Goal: Entertainment & Leisure: Browse casually

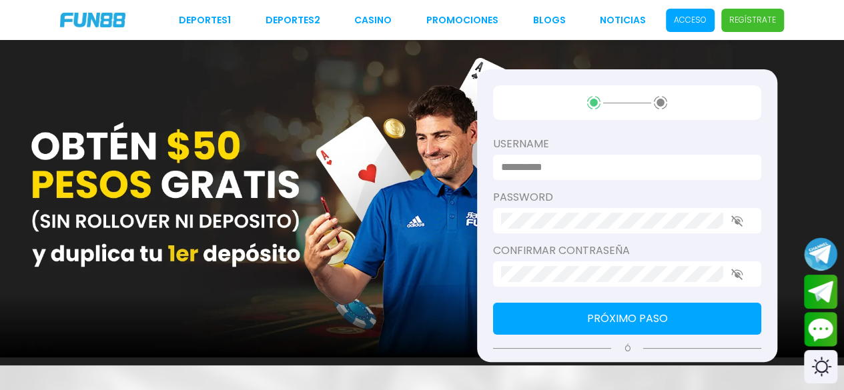
click at [690, 21] on p "Acceso" at bounding box center [690, 20] width 33 height 12
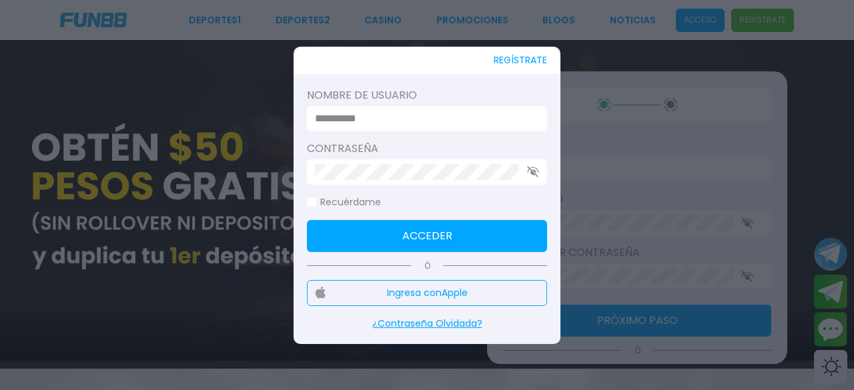
click at [495, 111] on input at bounding box center [423, 119] width 216 height 16
type input "*********"
click at [420, 181] on div at bounding box center [427, 171] width 240 height 25
click at [428, 231] on button "Acceder" at bounding box center [427, 236] width 240 height 32
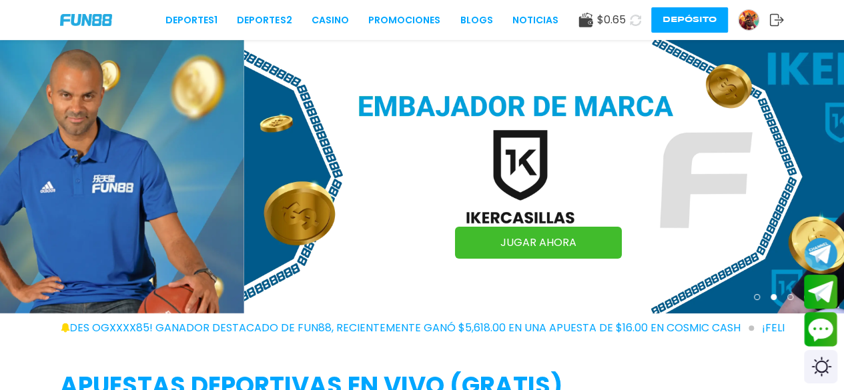
click at [583, 19] on use at bounding box center [585, 20] width 14 height 15
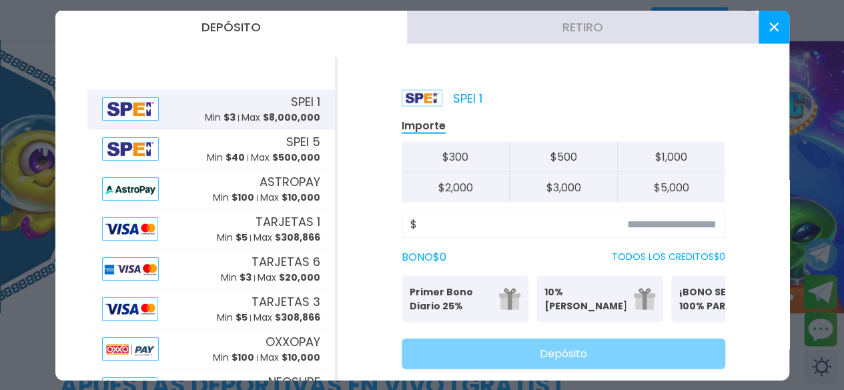
click at [277, 106] on div "SPEI 1 Min $ 3 Max $ 8,000,000" at bounding box center [262, 109] width 115 height 32
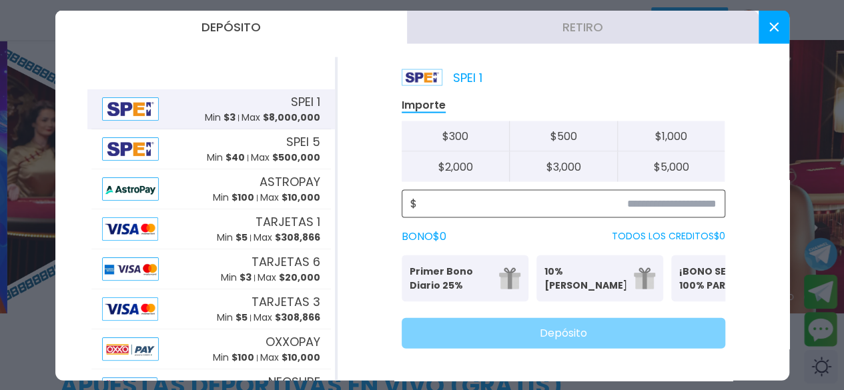
click at [656, 195] on input at bounding box center [566, 203] width 299 height 16
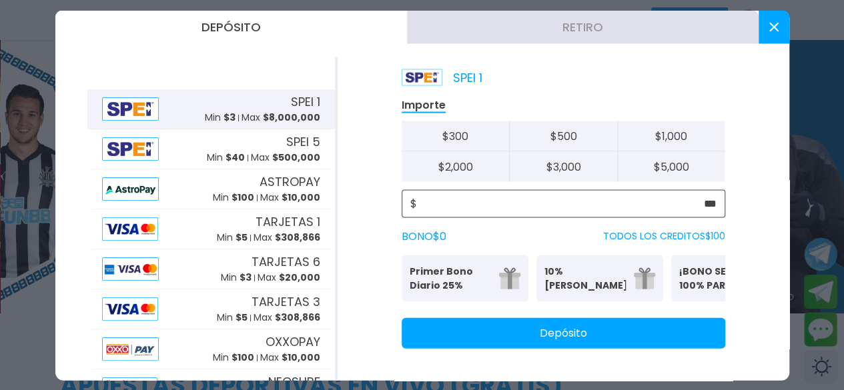
type input "***"
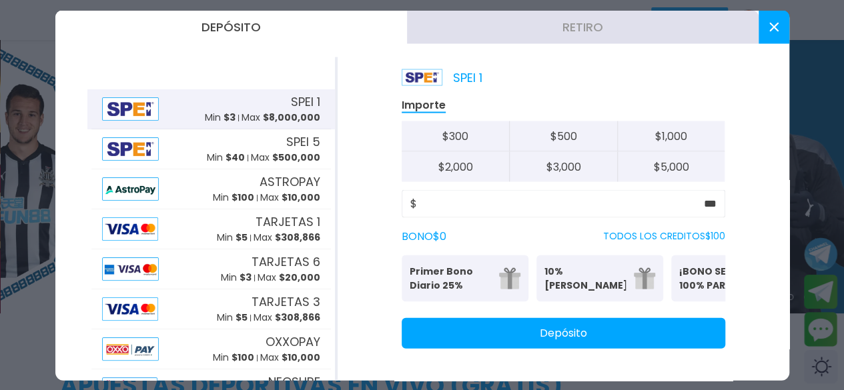
click at [597, 336] on button "Depósito" at bounding box center [562, 332] width 323 height 31
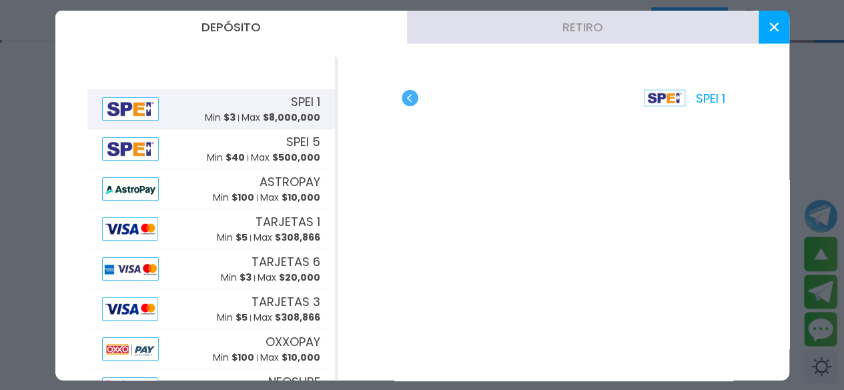
scroll to position [271, 0]
click at [690, 25] on use at bounding box center [772, 26] width 9 height 9
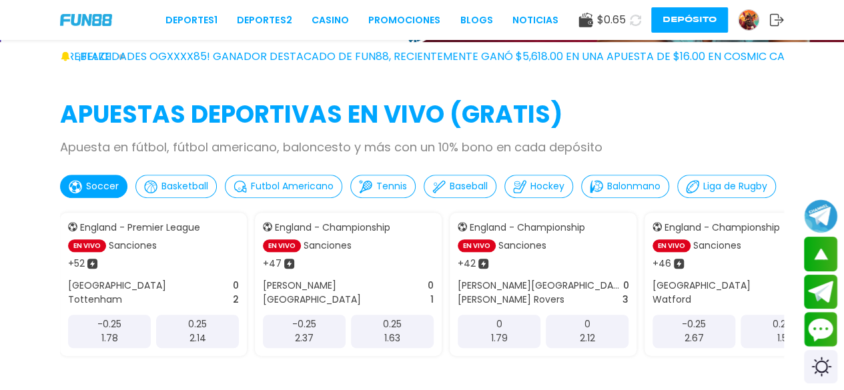
click at [634, 25] on use at bounding box center [635, 19] width 11 height 11
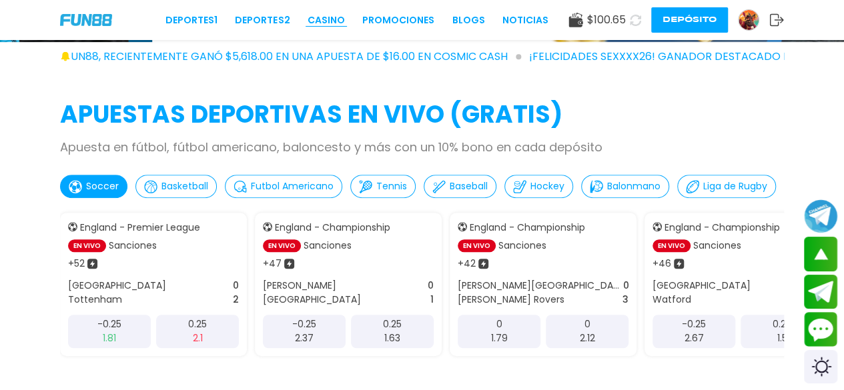
click at [329, 19] on link "CASINO" at bounding box center [325, 20] width 37 height 14
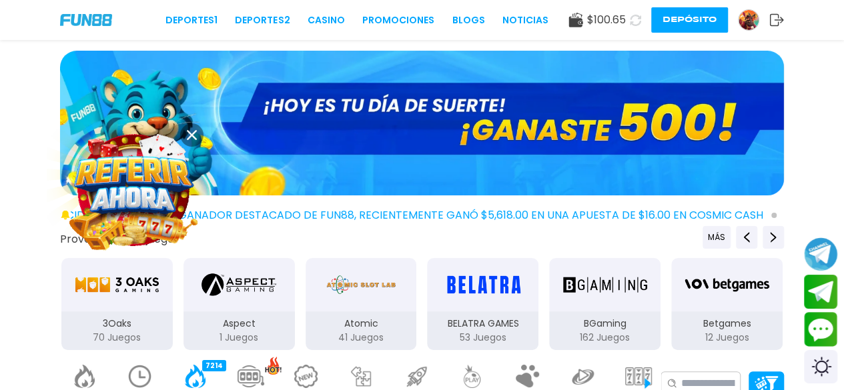
click at [195, 131] on use at bounding box center [192, 135] width 10 height 10
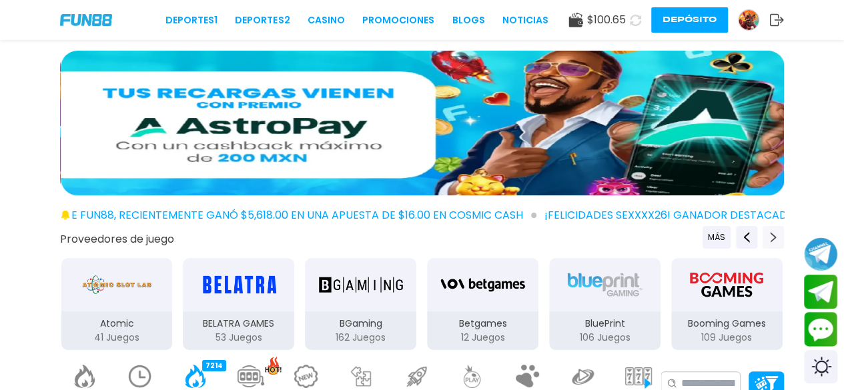
click at [690, 233] on icon "Next providers" at bounding box center [773, 237] width 11 height 11
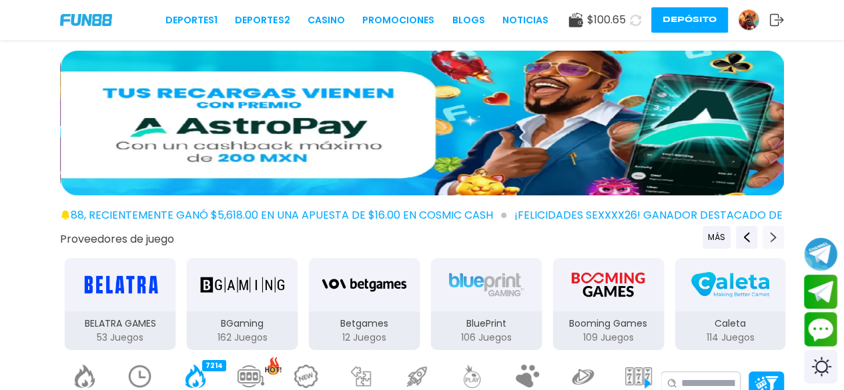
click at [690, 233] on icon "Next providers" at bounding box center [773, 237] width 11 height 11
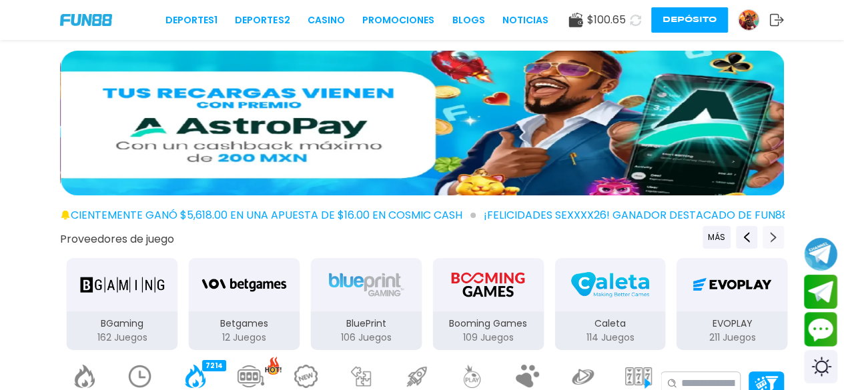
click at [690, 233] on icon "Next providers" at bounding box center [773, 237] width 11 height 11
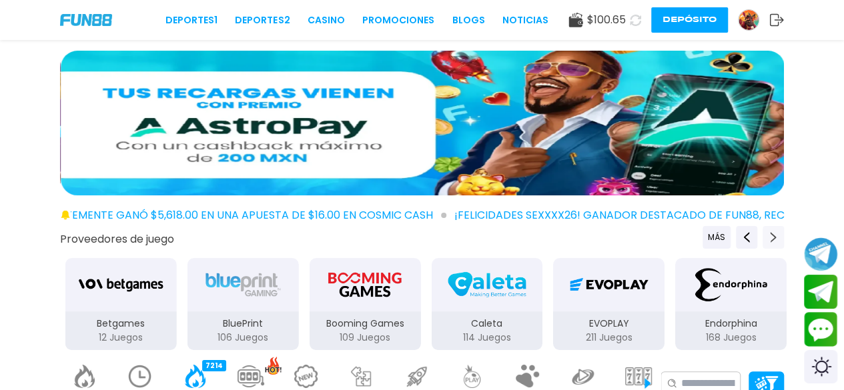
click at [690, 233] on icon "Next providers" at bounding box center [773, 237] width 11 height 11
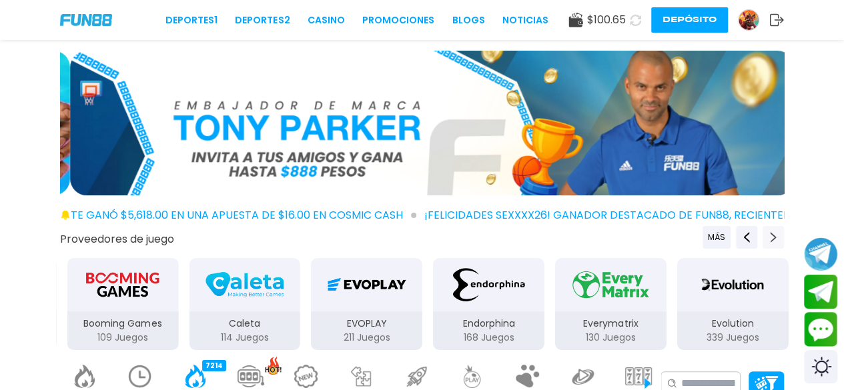
click at [690, 233] on icon "Next providers" at bounding box center [773, 237] width 11 height 11
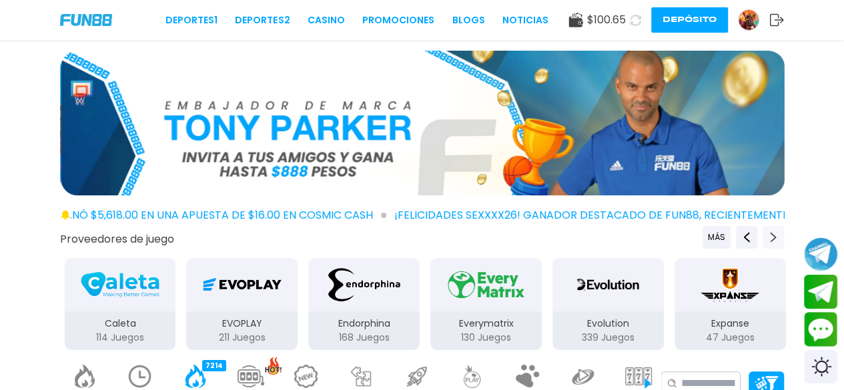
click at [690, 233] on icon "Next providers" at bounding box center [773, 237] width 11 height 11
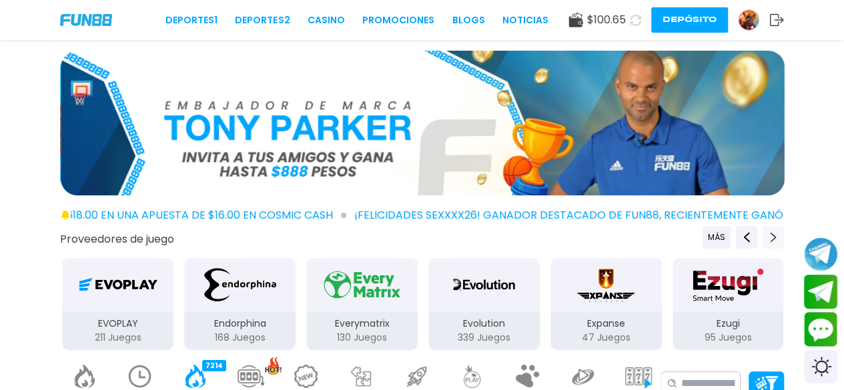
click at [690, 233] on icon "Next providers" at bounding box center [773, 237] width 11 height 11
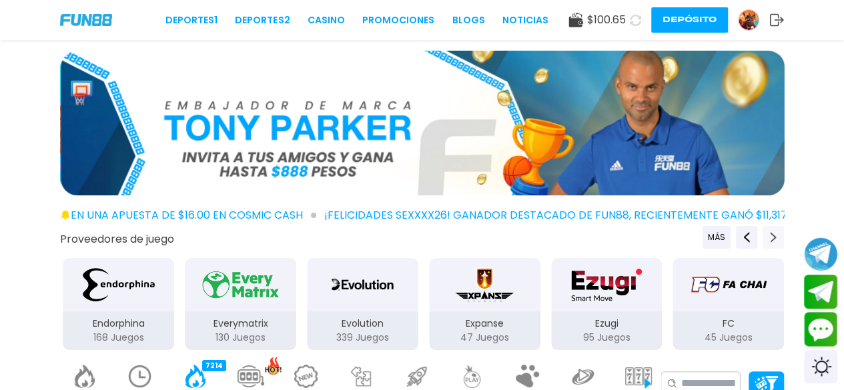
click at [690, 233] on icon "Next providers" at bounding box center [773, 237] width 11 height 11
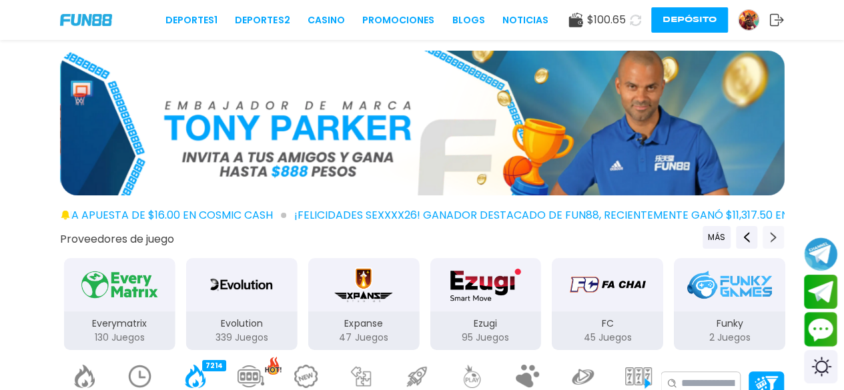
click at [690, 233] on icon "Next providers" at bounding box center [773, 237] width 11 height 11
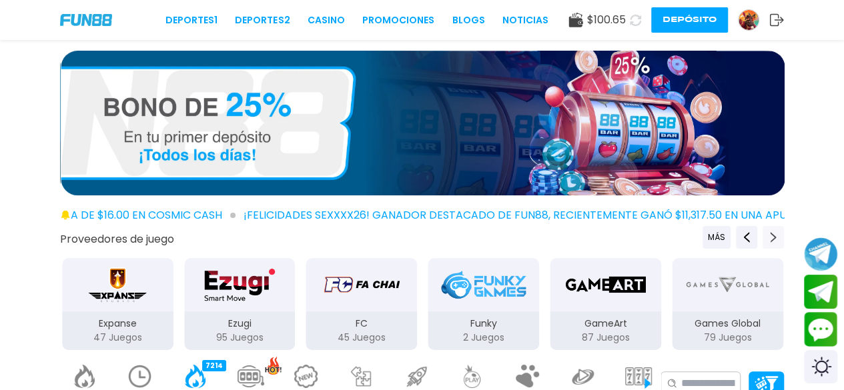
click at [690, 233] on icon "Next providers" at bounding box center [773, 237] width 11 height 11
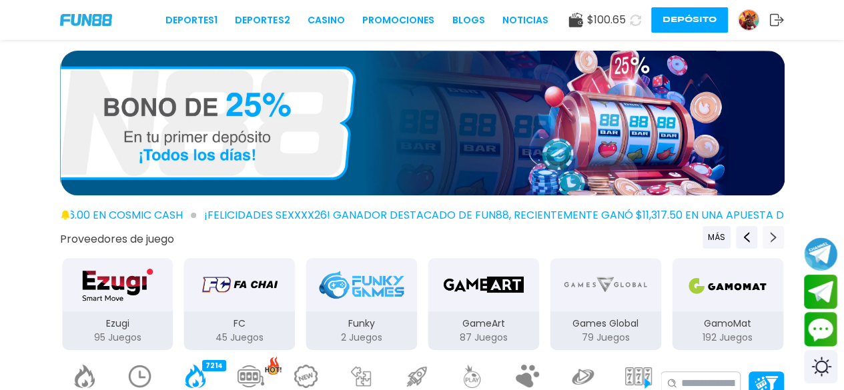
click at [690, 233] on icon "Next providers" at bounding box center [773, 237] width 11 height 11
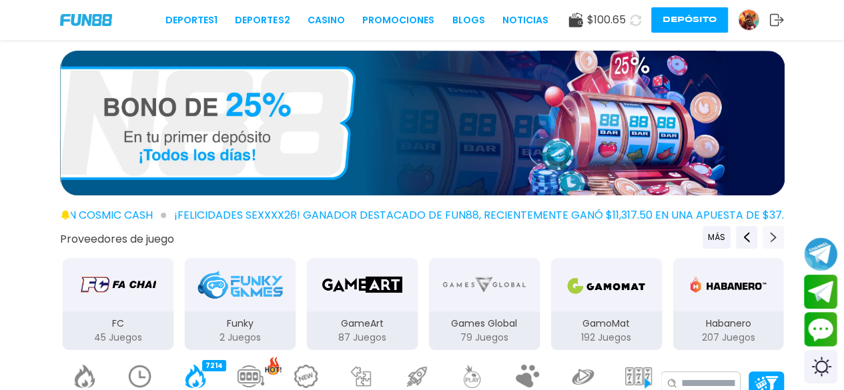
click at [690, 233] on icon "Next providers" at bounding box center [773, 237] width 11 height 11
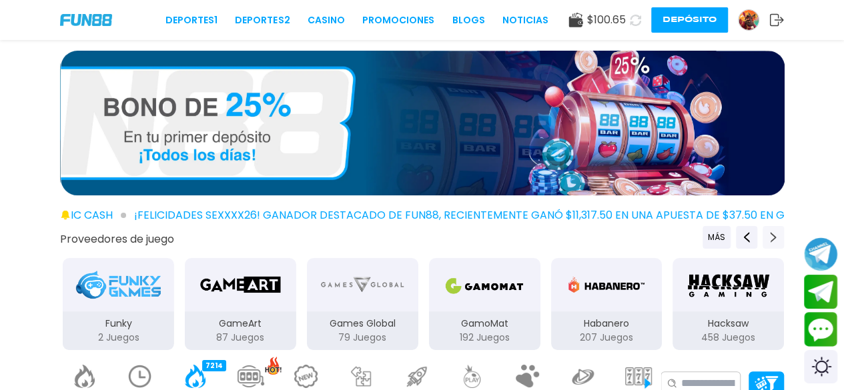
click at [690, 233] on icon "Next providers" at bounding box center [773, 237] width 11 height 11
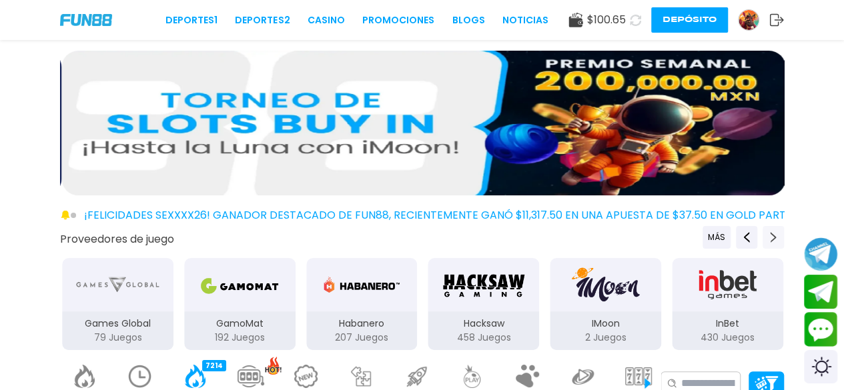
click at [690, 233] on icon "Next providers" at bounding box center [773, 237] width 11 height 11
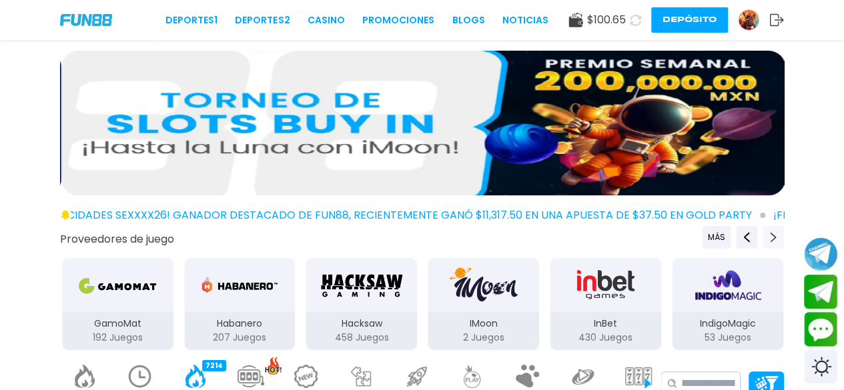
click at [690, 233] on icon "Next providers" at bounding box center [773, 237] width 11 height 11
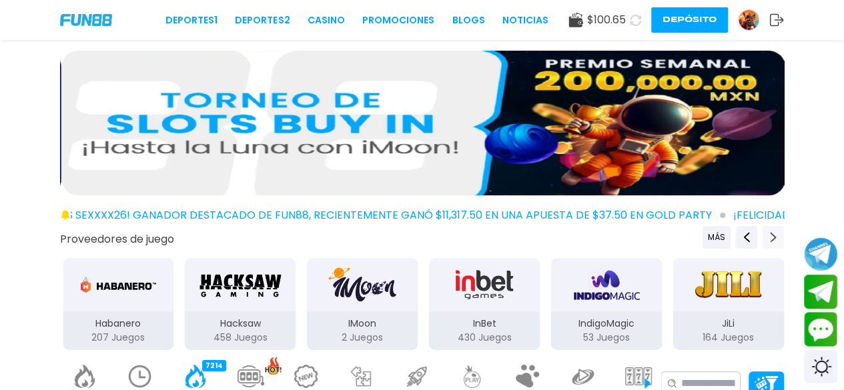
click at [690, 233] on icon "Next providers" at bounding box center [773, 237] width 11 height 11
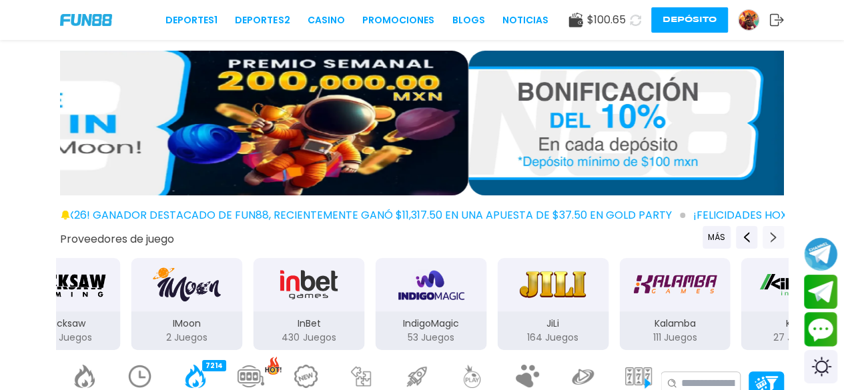
click at [690, 233] on icon "Next providers" at bounding box center [773, 237] width 11 height 11
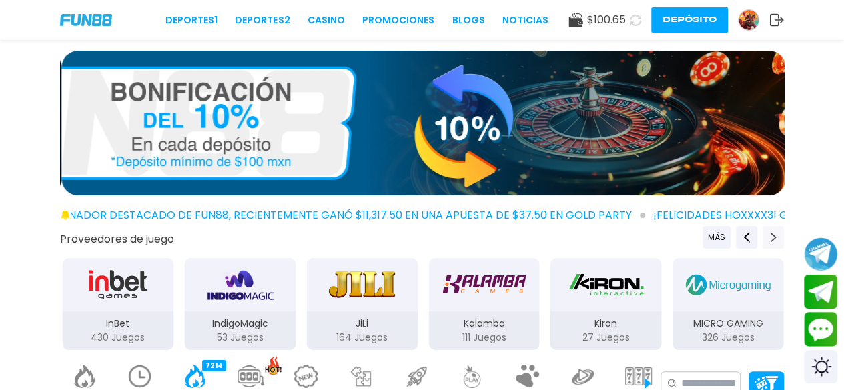
click at [690, 233] on icon "Next providers" at bounding box center [773, 237] width 11 height 11
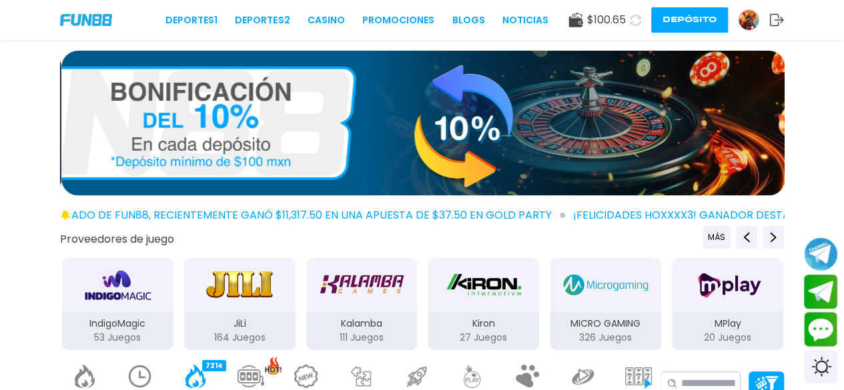
click at [635, 313] on div "MICRO GAMING 326 Juegos" at bounding box center [605, 330] width 111 height 39
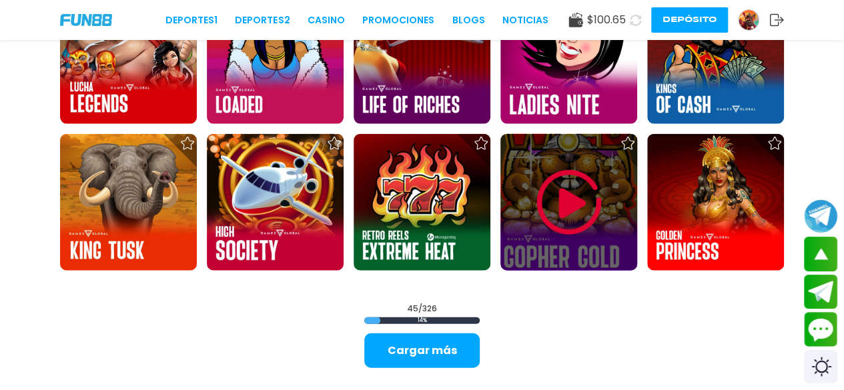
scroll to position [1469, 0]
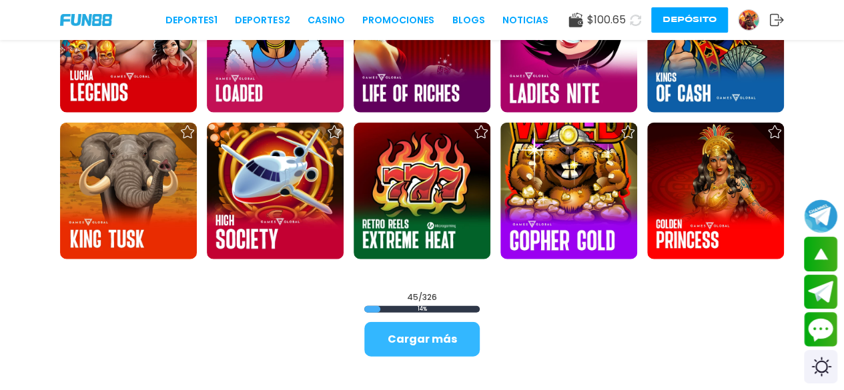
click at [460, 331] on button "Cargar más" at bounding box center [421, 339] width 115 height 35
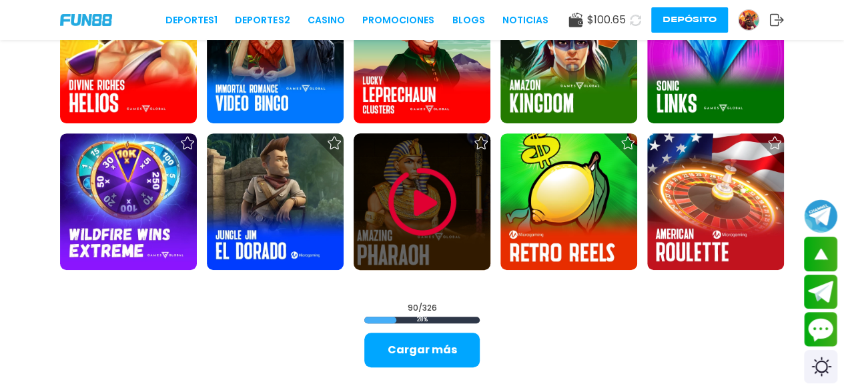
scroll to position [2780, 0]
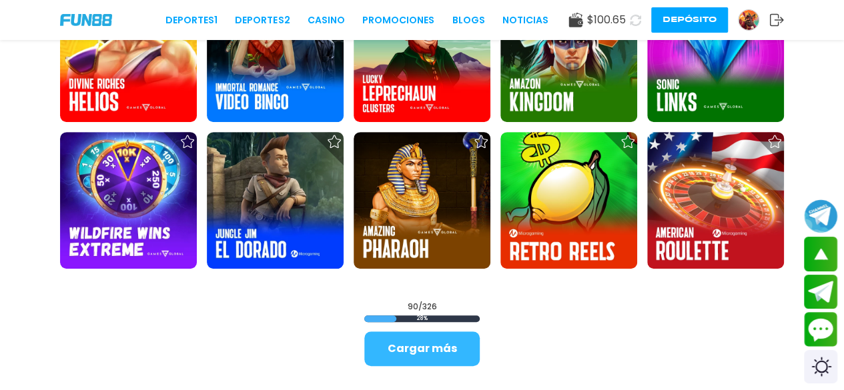
click at [435, 359] on button "Cargar más" at bounding box center [421, 348] width 115 height 35
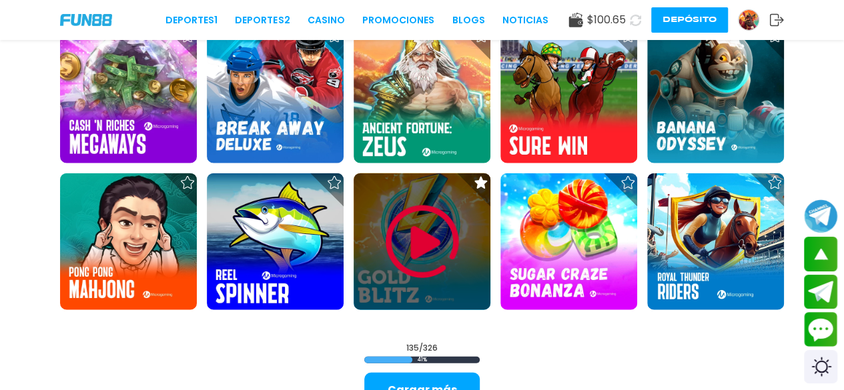
scroll to position [4060, 0]
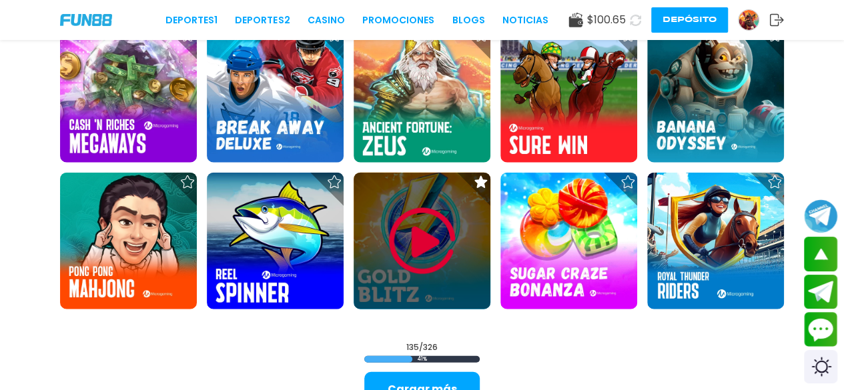
click at [427, 228] on img at bounding box center [422, 241] width 80 height 80
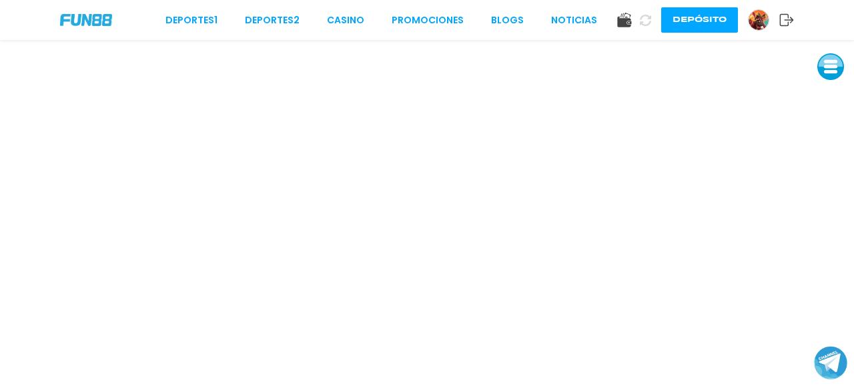
click at [690, 73] on button at bounding box center [830, 66] width 27 height 27
click at [690, 157] on button at bounding box center [830, 156] width 27 height 27
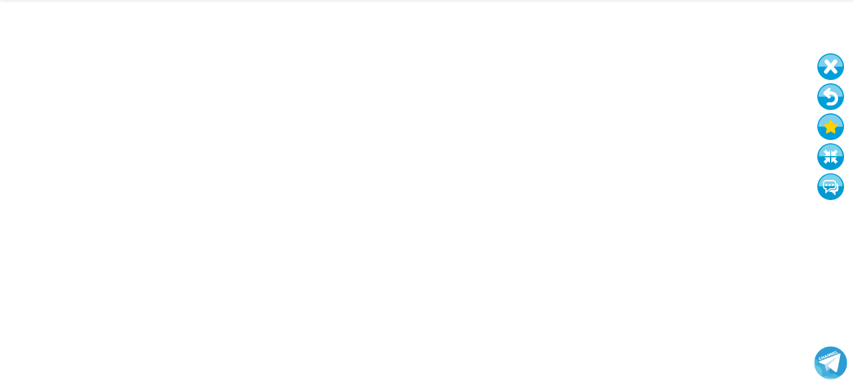
click at [690, 143] on button at bounding box center [830, 156] width 27 height 27
click at [690, 87] on button at bounding box center [830, 96] width 27 height 27
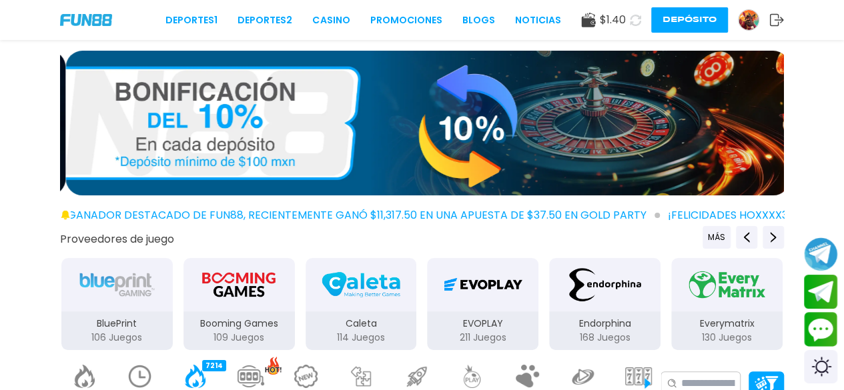
click at [690, 19] on button "Depósito" at bounding box center [689, 19] width 77 height 25
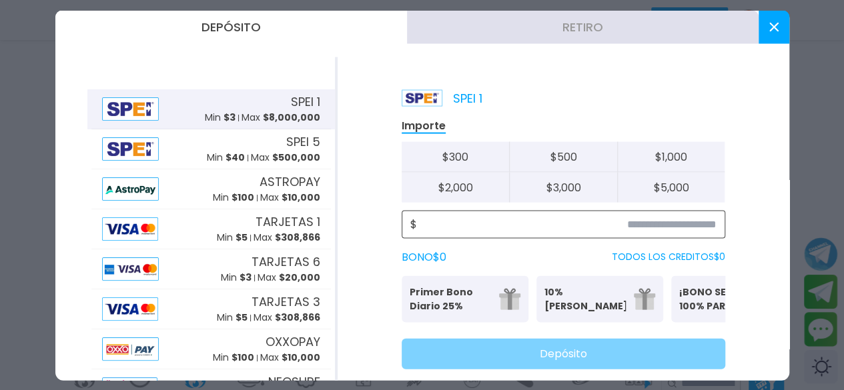
click at [678, 224] on input at bounding box center [566, 224] width 299 height 16
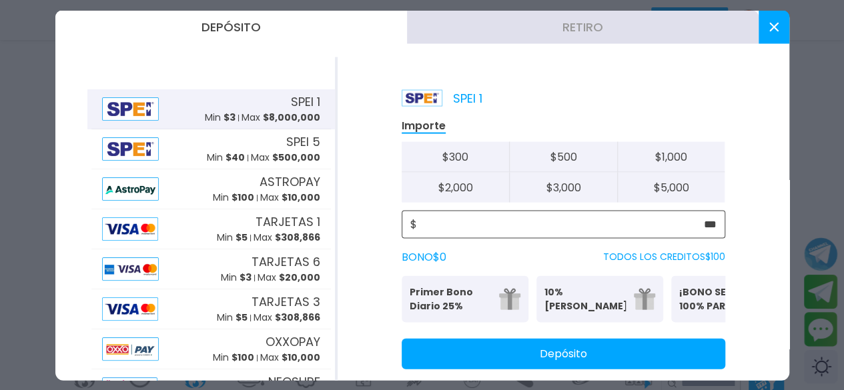
type input "***"
click at [620, 369] on button "Depósito" at bounding box center [562, 353] width 323 height 31
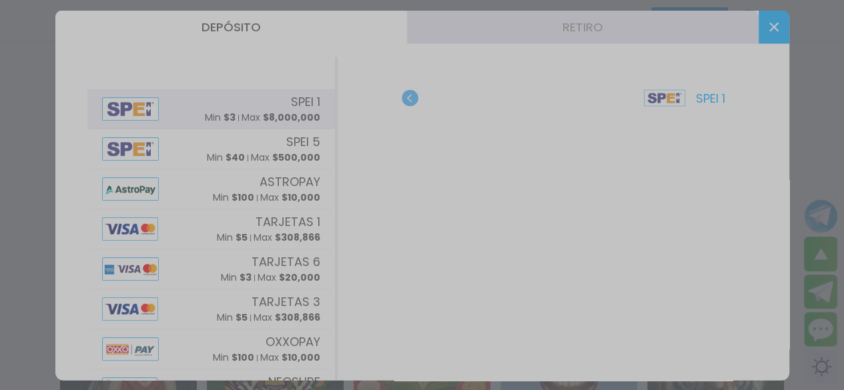
scroll to position [252, 0]
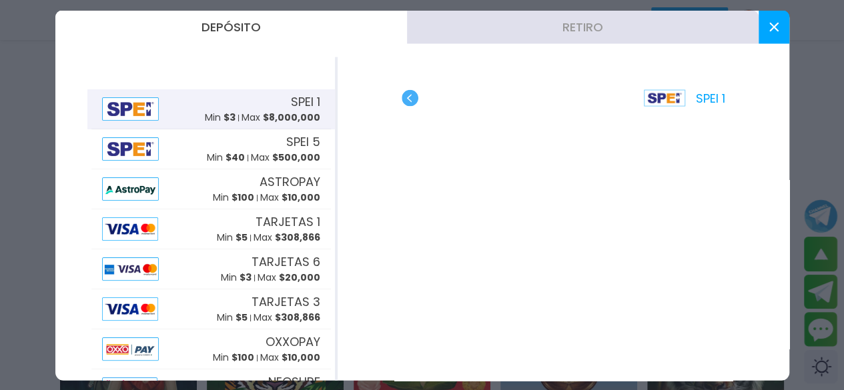
click at [690, 27] on use at bounding box center [772, 26] width 9 height 9
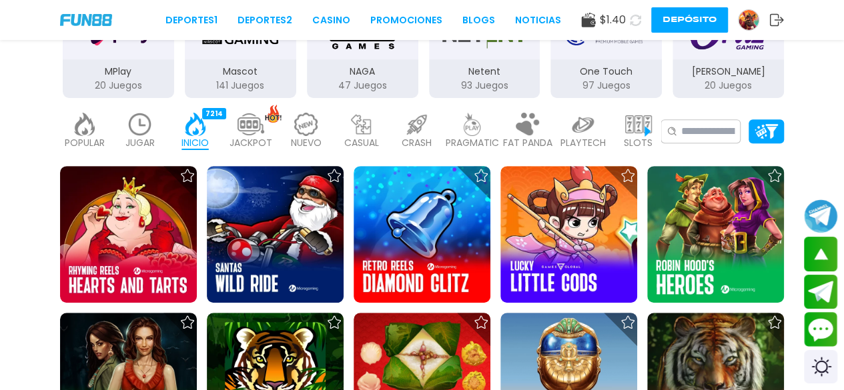
click at [634, 24] on use at bounding box center [635, 19] width 11 height 11
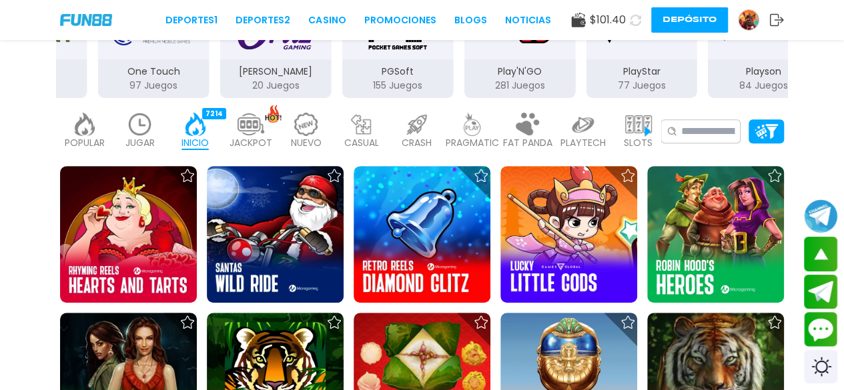
click at [145, 130] on img at bounding box center [140, 124] width 27 height 23
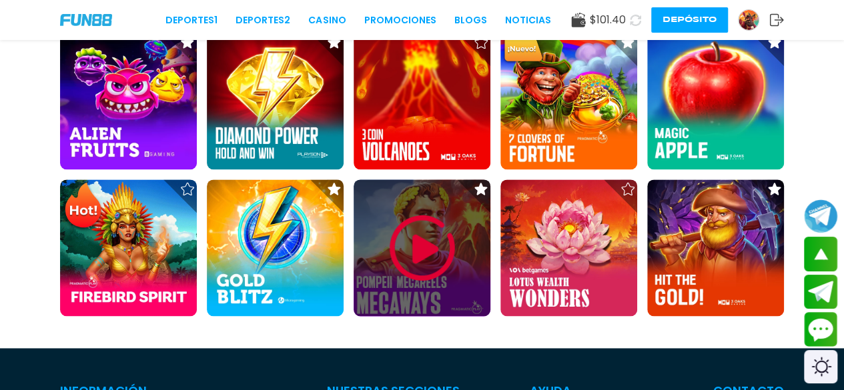
scroll to position [826, 0]
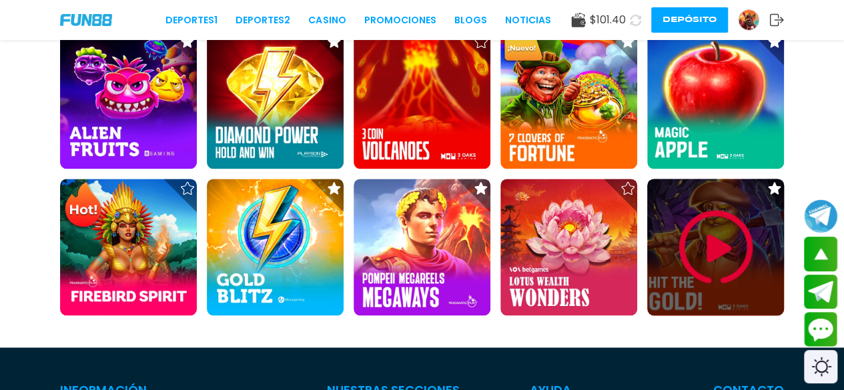
click at [690, 238] on img at bounding box center [716, 247] width 80 height 80
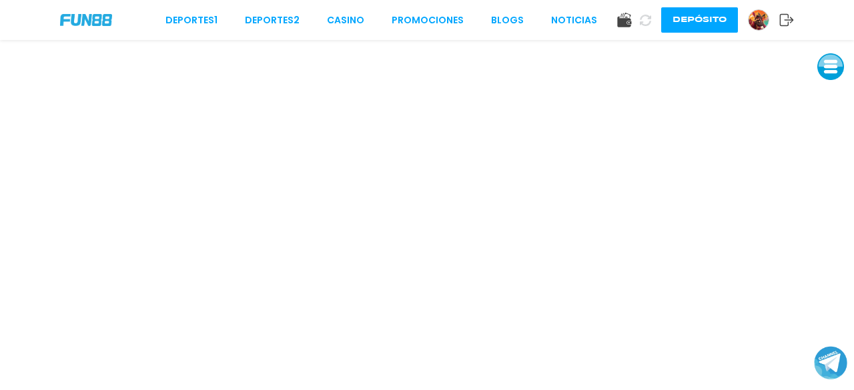
click at [690, 72] on button at bounding box center [830, 66] width 27 height 27
click at [690, 157] on button at bounding box center [830, 156] width 27 height 27
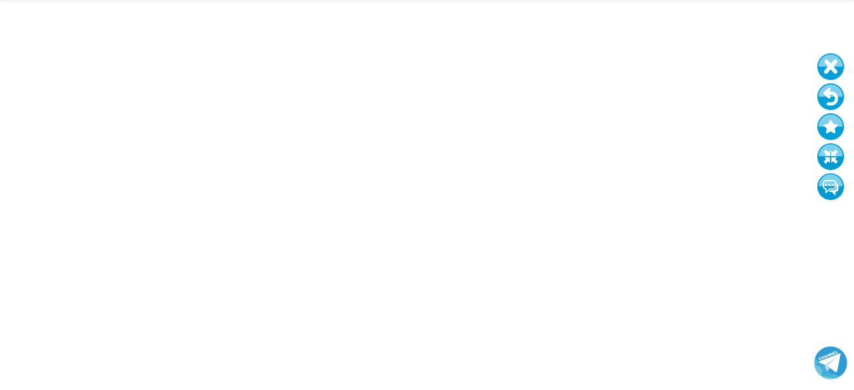
click at [690, 106] on button at bounding box center [830, 96] width 27 height 27
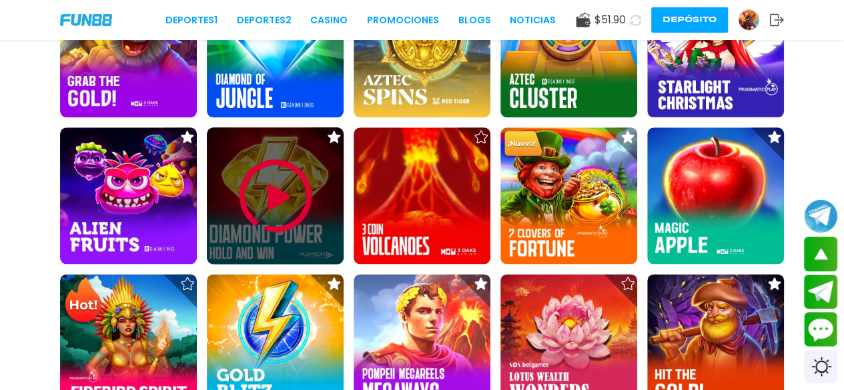
scroll to position [732, 0]
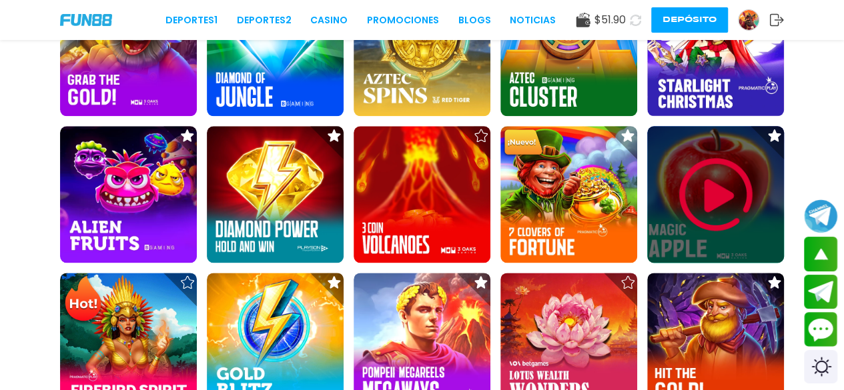
click at [684, 233] on img at bounding box center [716, 195] width 80 height 80
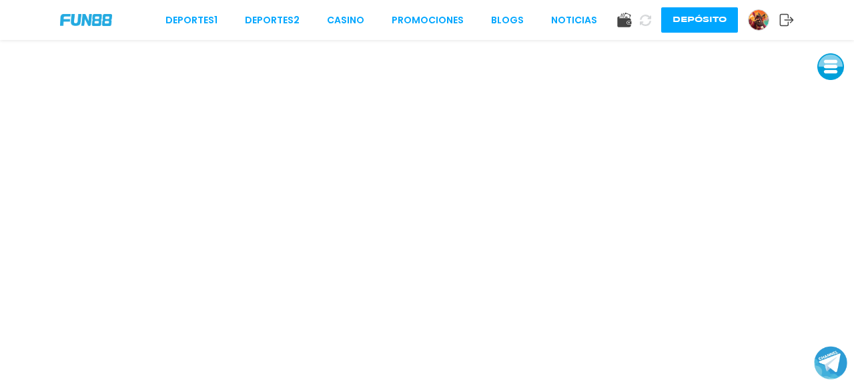
click at [690, 27] on img at bounding box center [758, 20] width 20 height 20
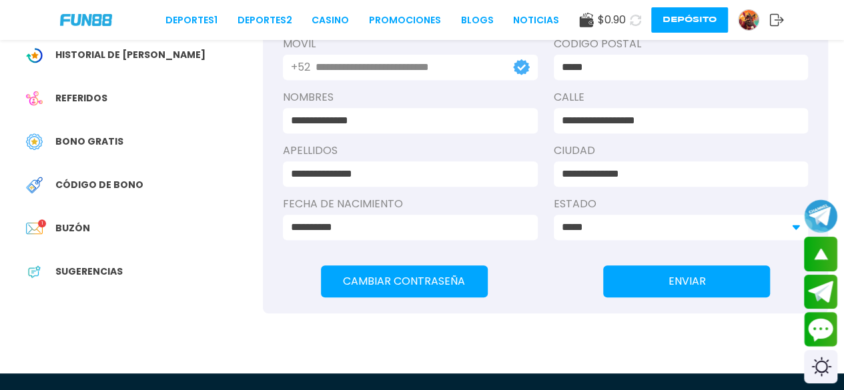
scroll to position [241, 0]
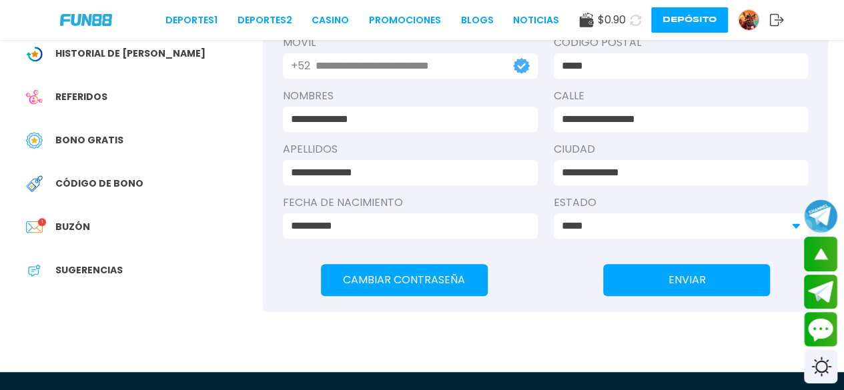
click at [97, 138] on span "Bono Gratis" at bounding box center [89, 140] width 68 height 14
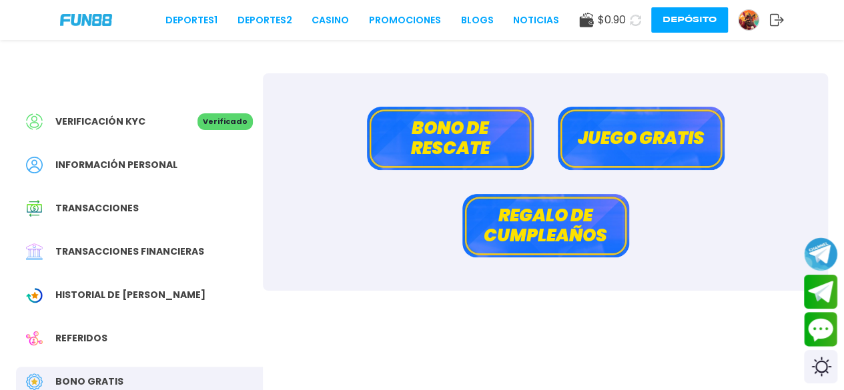
click at [409, 130] on button "Bono de rescate" at bounding box center [450, 138] width 167 height 63
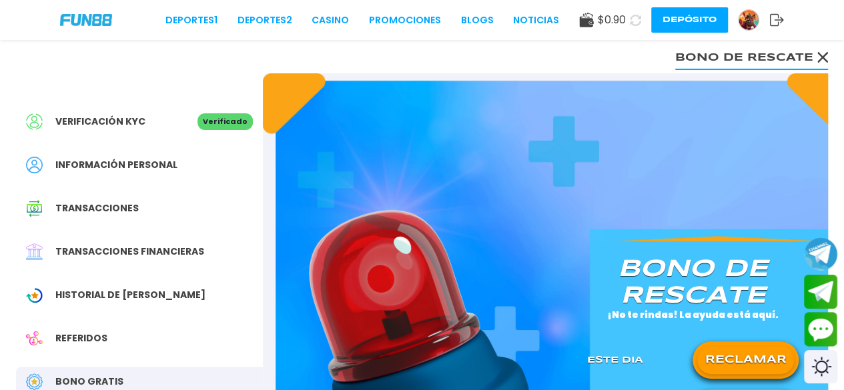
click at [690, 357] on button "RECLAMAR" at bounding box center [745, 360] width 97 height 28
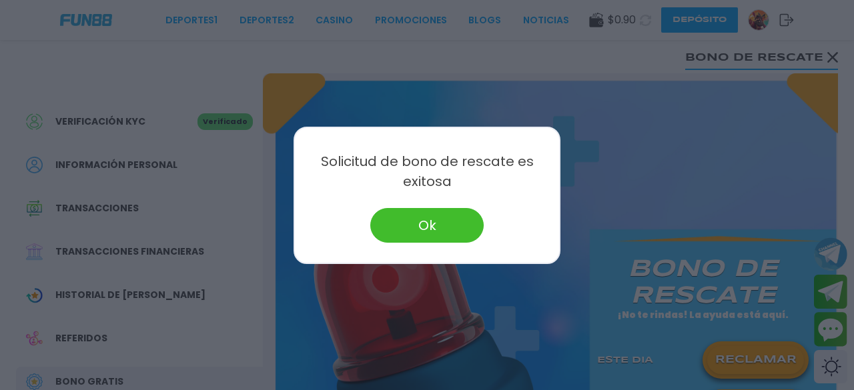
click at [413, 234] on button "Ok" at bounding box center [426, 225] width 113 height 35
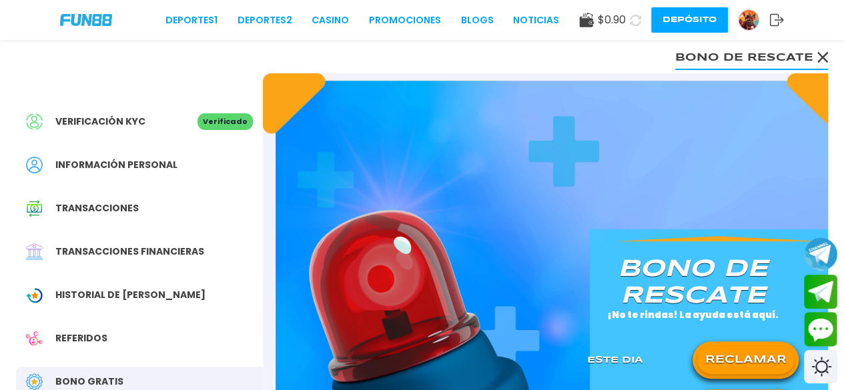
click at [632, 23] on icon at bounding box center [635, 20] width 11 height 11
click at [338, 19] on link "CASINO" at bounding box center [328, 20] width 37 height 14
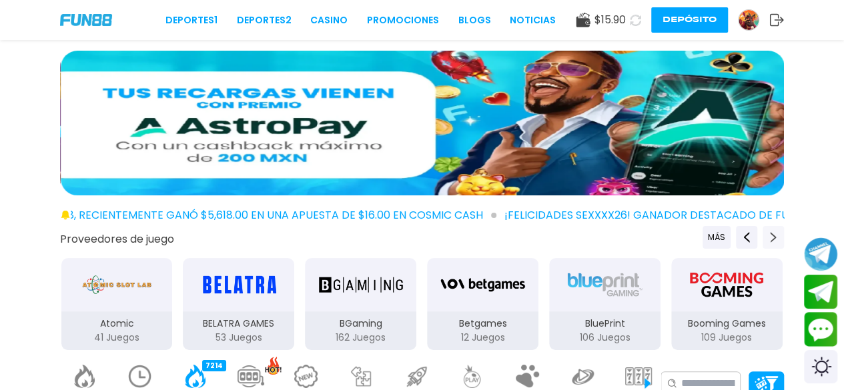
click at [690, 243] on button "Next providers" at bounding box center [772, 237] width 21 height 23
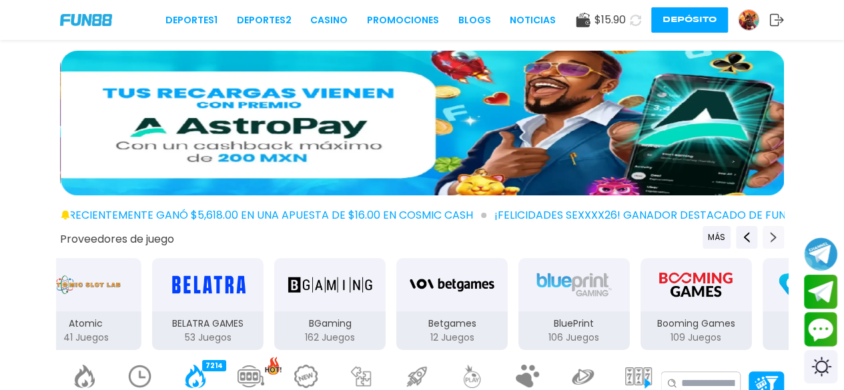
click at [690, 243] on button "Next providers" at bounding box center [772, 237] width 21 height 23
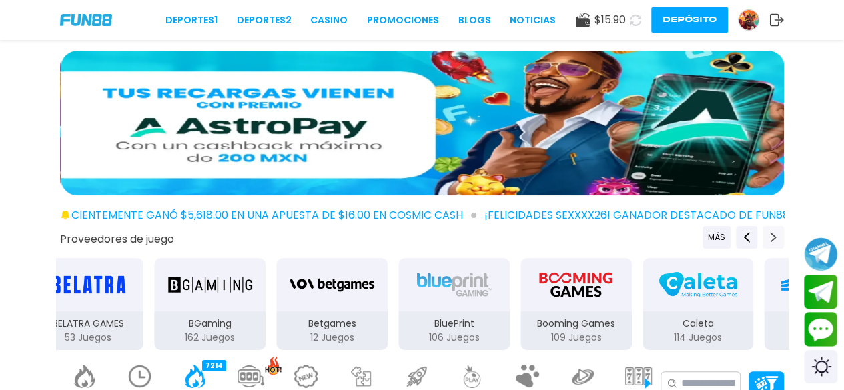
click at [690, 243] on button "Next providers" at bounding box center [772, 237] width 21 height 23
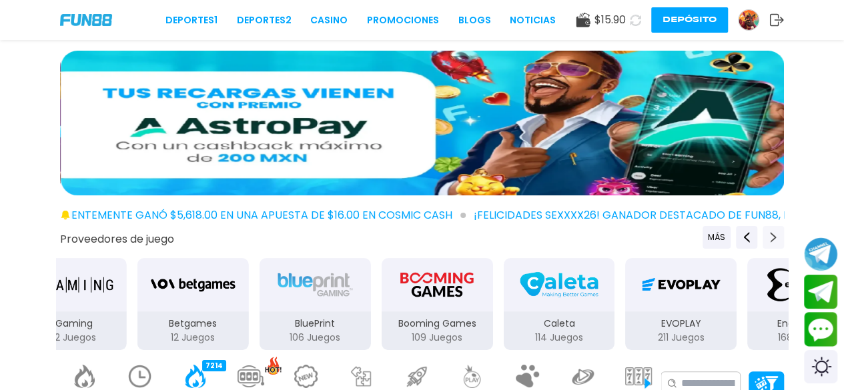
click at [690, 243] on button "Next providers" at bounding box center [772, 237] width 21 height 23
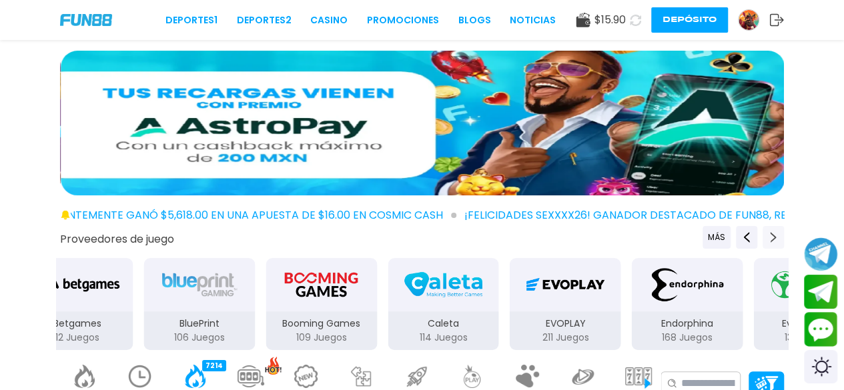
click at [690, 243] on button "Next providers" at bounding box center [772, 237] width 21 height 23
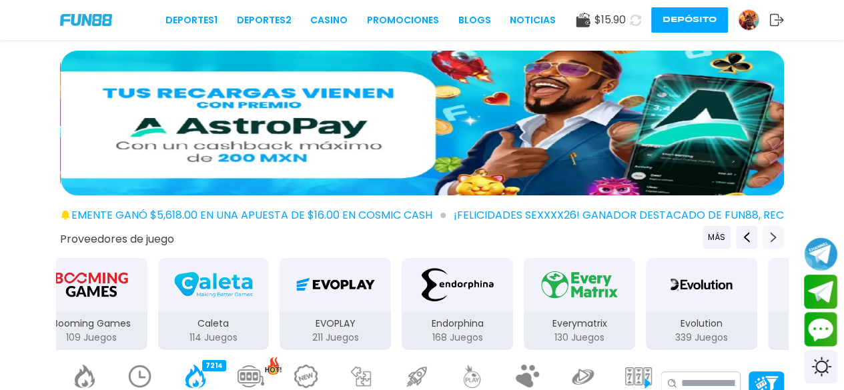
click at [690, 243] on button "Next providers" at bounding box center [772, 237] width 21 height 23
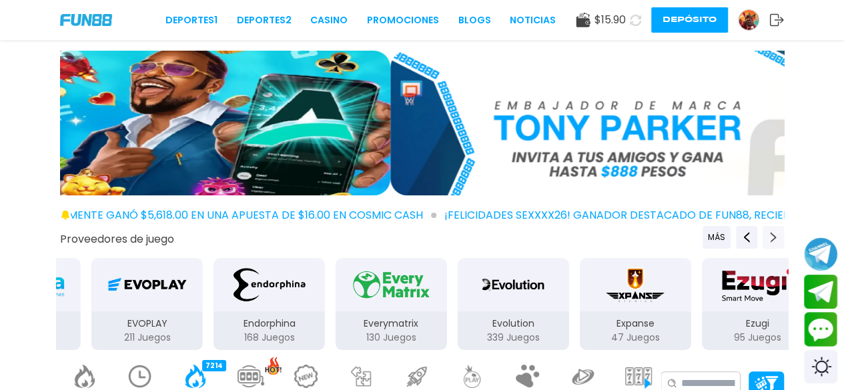
click at [690, 243] on button "Next providers" at bounding box center [772, 237] width 21 height 23
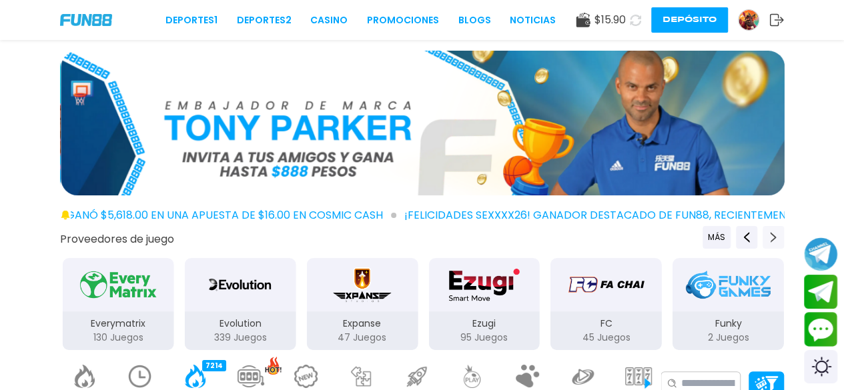
click at [690, 243] on button "Next providers" at bounding box center [772, 237] width 21 height 23
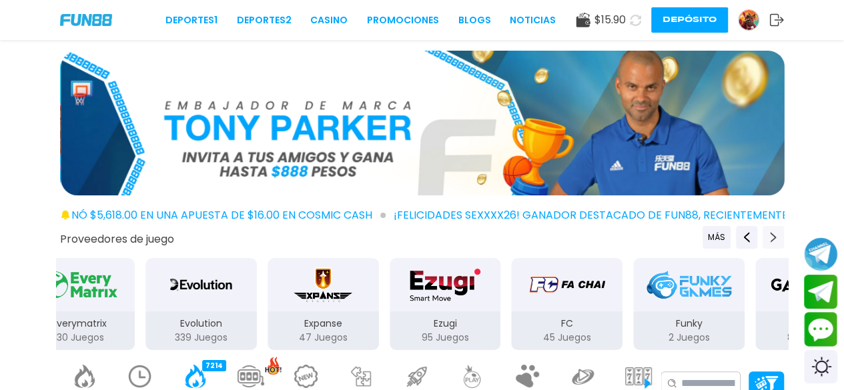
click at [690, 243] on button "Next providers" at bounding box center [772, 237] width 21 height 23
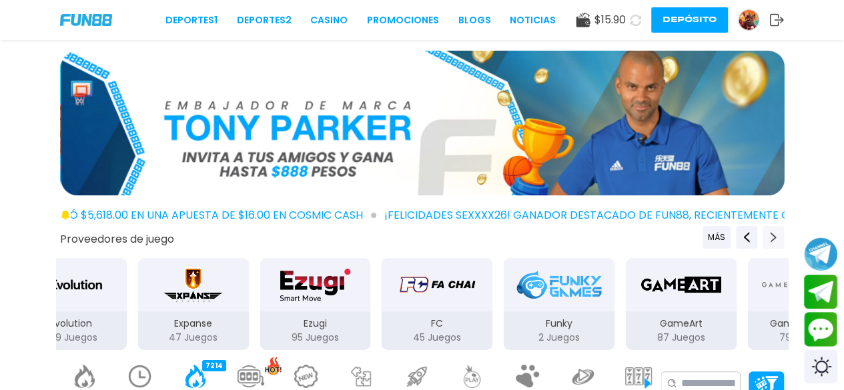
click at [690, 243] on button "Next providers" at bounding box center [772, 237] width 21 height 23
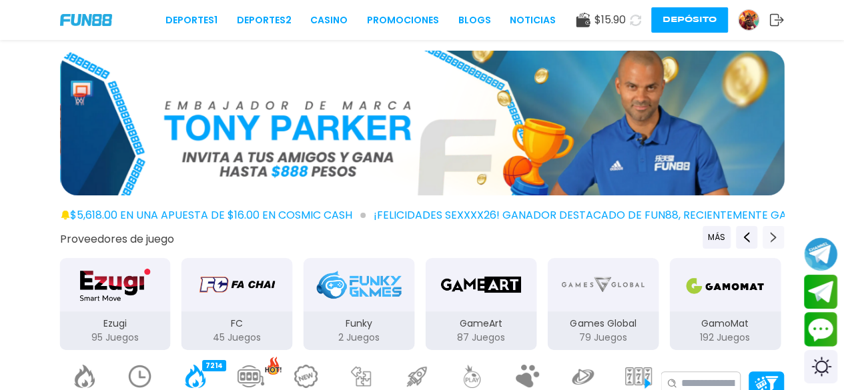
click at [690, 243] on button "Next providers" at bounding box center [772, 237] width 21 height 23
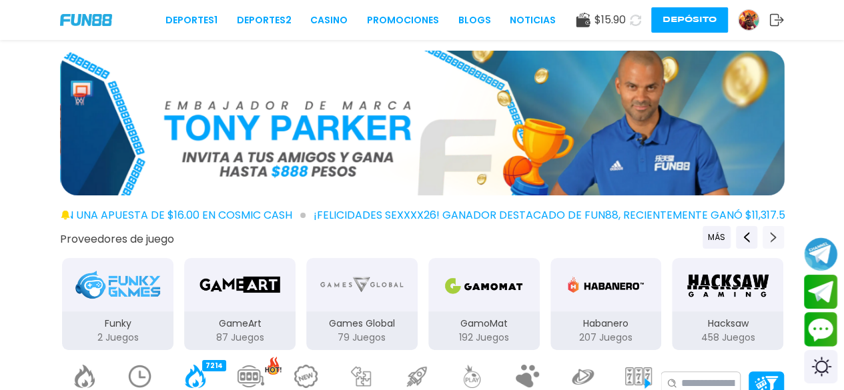
click at [690, 245] on button "Next providers" at bounding box center [772, 237] width 21 height 23
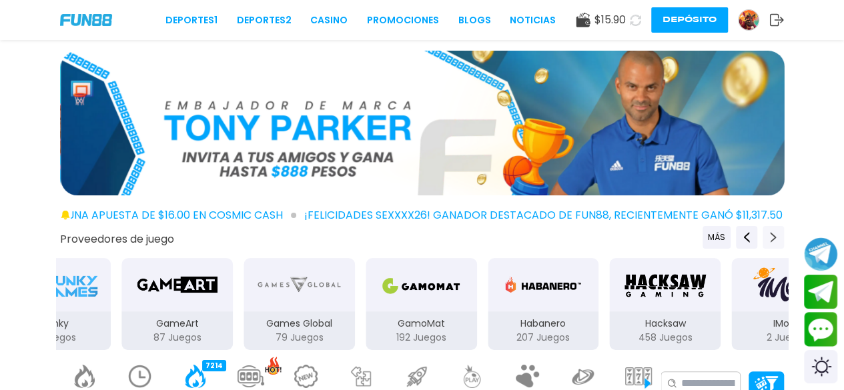
click at [690, 245] on button "Next providers" at bounding box center [772, 237] width 21 height 23
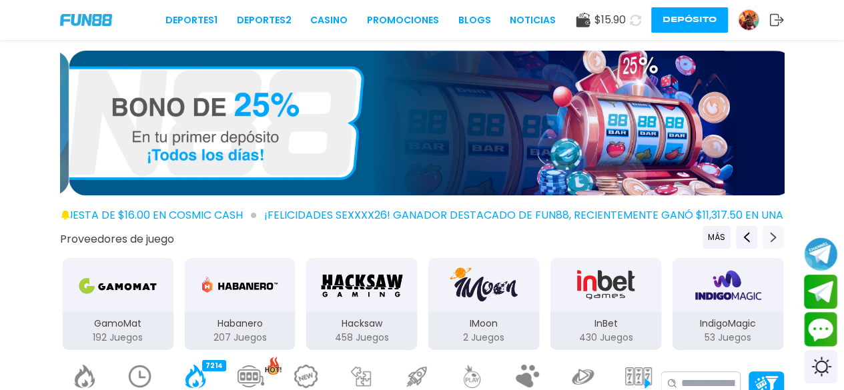
click at [690, 245] on button "Next providers" at bounding box center [772, 237] width 21 height 23
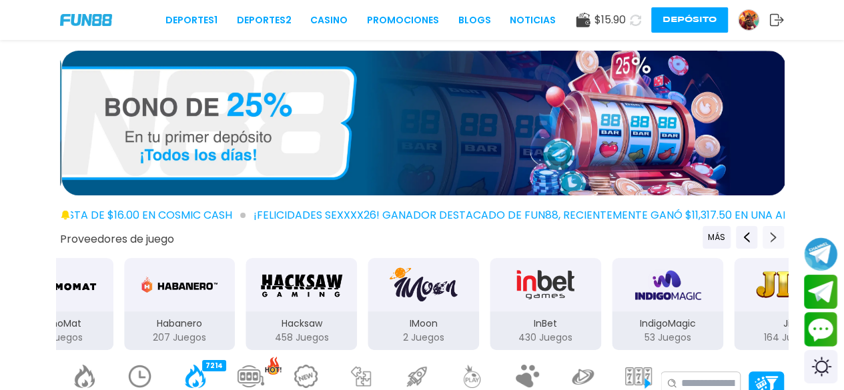
click at [690, 245] on button "Next providers" at bounding box center [772, 237] width 21 height 23
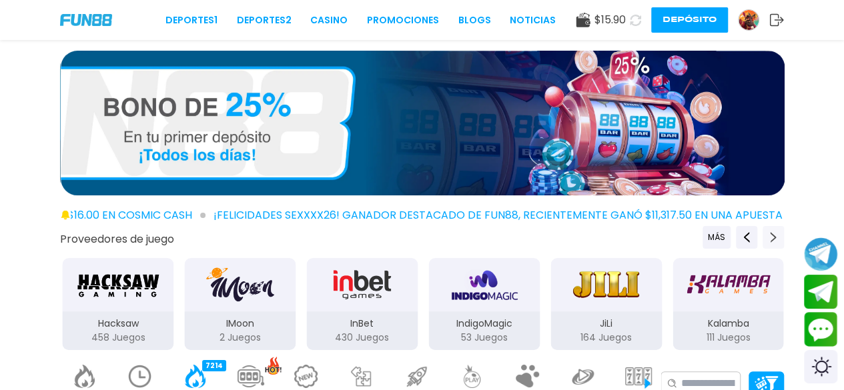
click at [690, 245] on button "Next providers" at bounding box center [772, 237] width 21 height 23
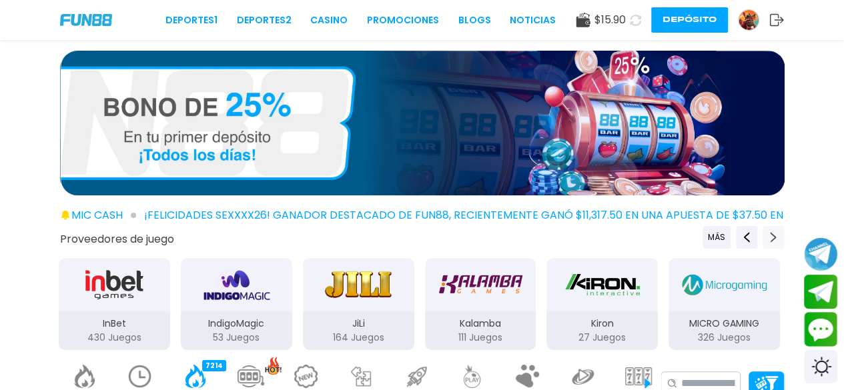
click at [690, 246] on button "Next providers" at bounding box center [772, 237] width 21 height 23
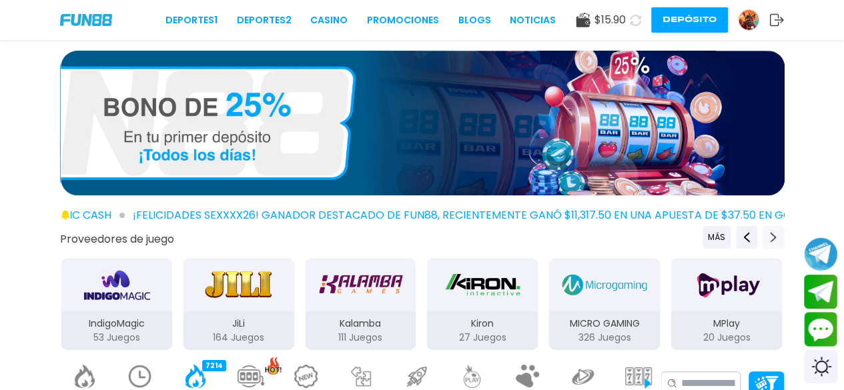
click at [690, 246] on button "Next providers" at bounding box center [772, 237] width 21 height 23
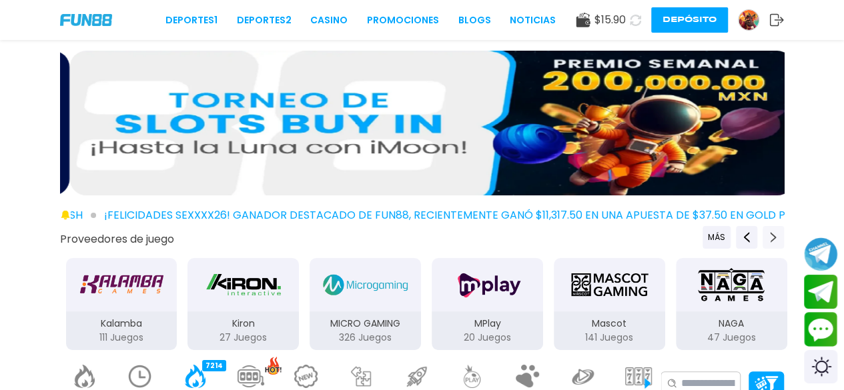
click at [690, 246] on button "Next providers" at bounding box center [772, 237] width 21 height 23
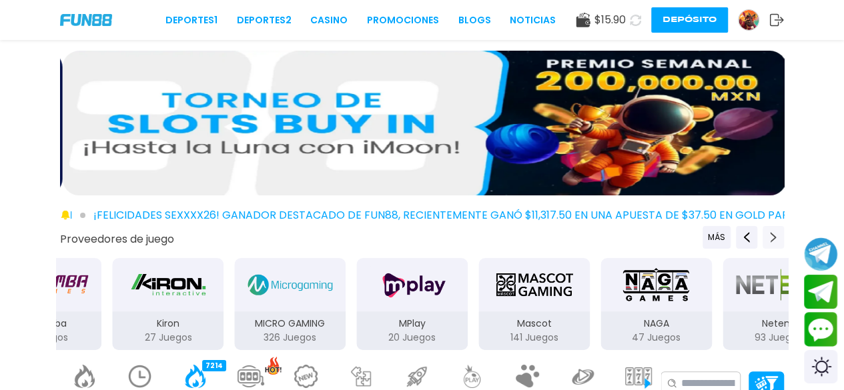
click at [690, 246] on button "Next providers" at bounding box center [772, 237] width 21 height 23
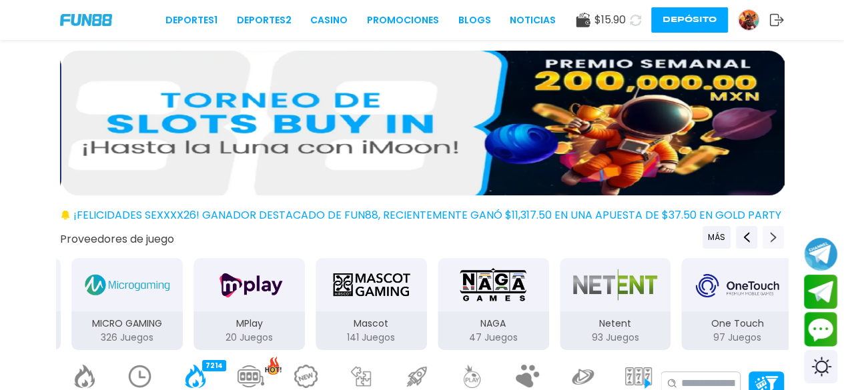
click at [690, 246] on button "Next providers" at bounding box center [772, 237] width 21 height 23
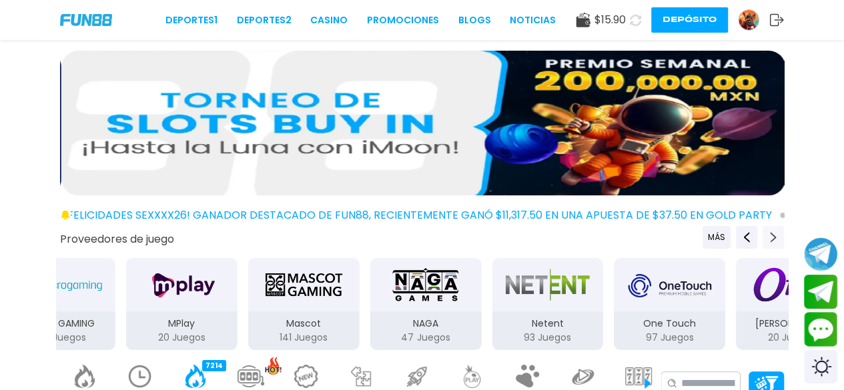
click at [690, 246] on button "Next providers" at bounding box center [772, 237] width 21 height 23
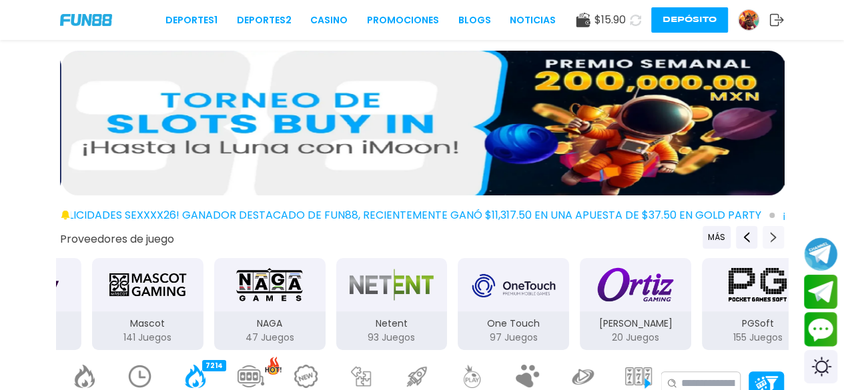
click at [690, 246] on button "Next providers" at bounding box center [772, 237] width 21 height 23
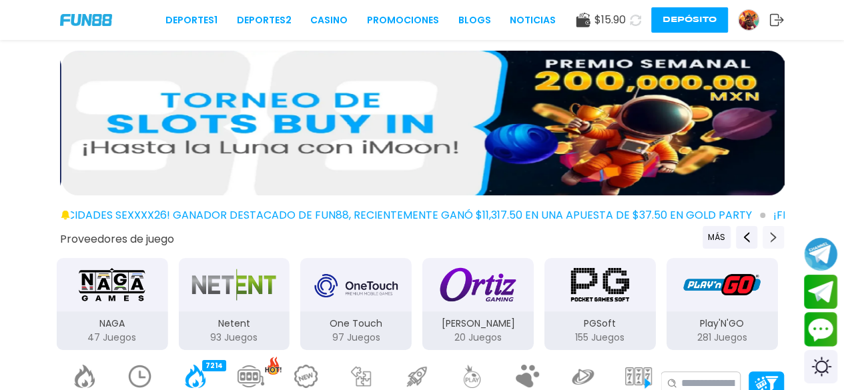
click at [690, 246] on button "Next providers" at bounding box center [772, 237] width 21 height 23
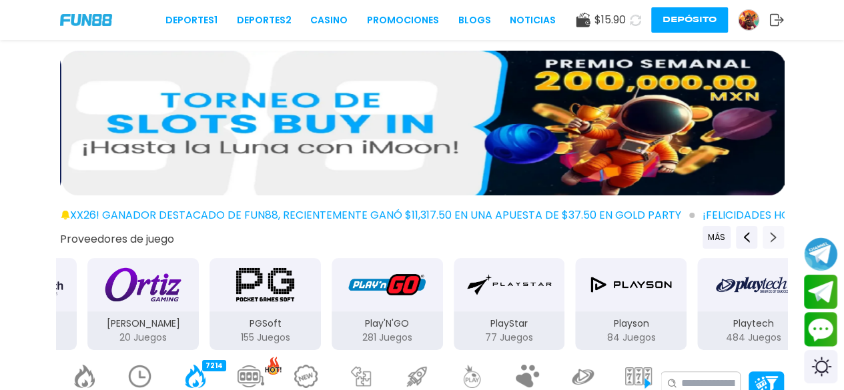
click at [690, 246] on button "Next providers" at bounding box center [772, 237] width 21 height 23
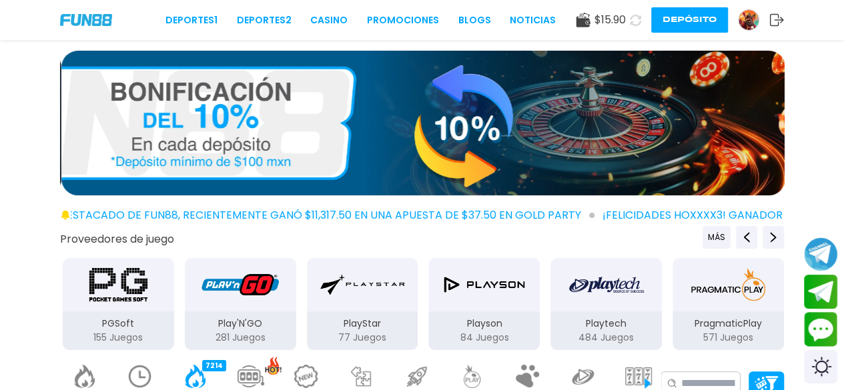
click at [690, 307] on div "PragmaticPlay" at bounding box center [727, 284] width 111 height 53
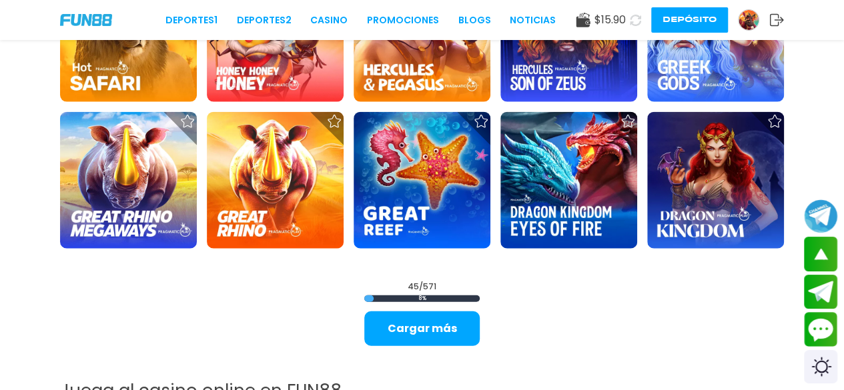
scroll to position [1480, 0]
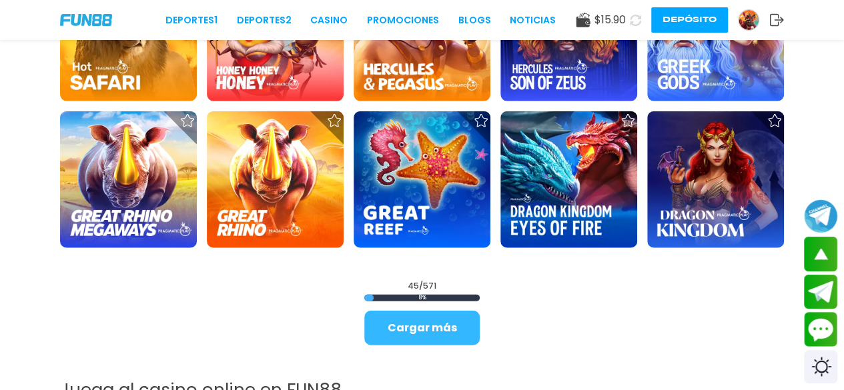
click at [439, 333] on button "Cargar más" at bounding box center [421, 328] width 115 height 35
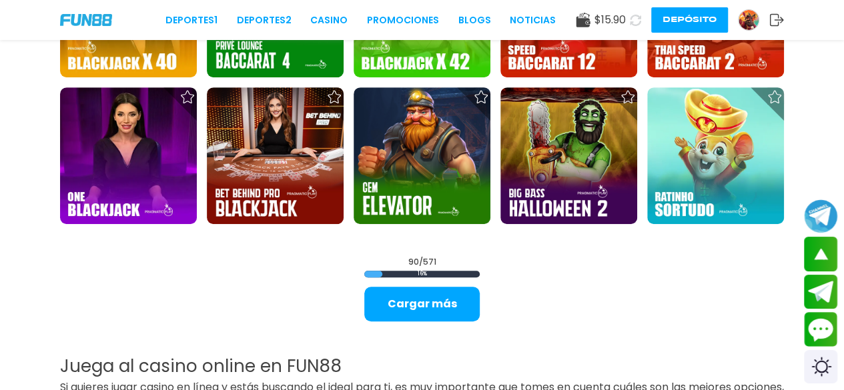
scroll to position [2837, 0]
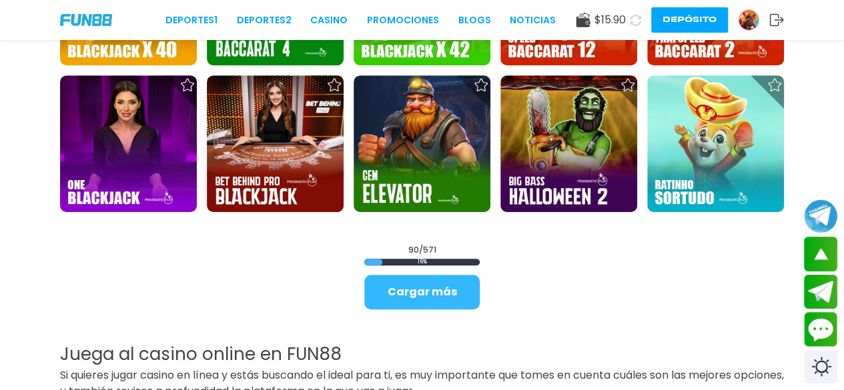
click at [424, 294] on button "Cargar más" at bounding box center [421, 292] width 115 height 35
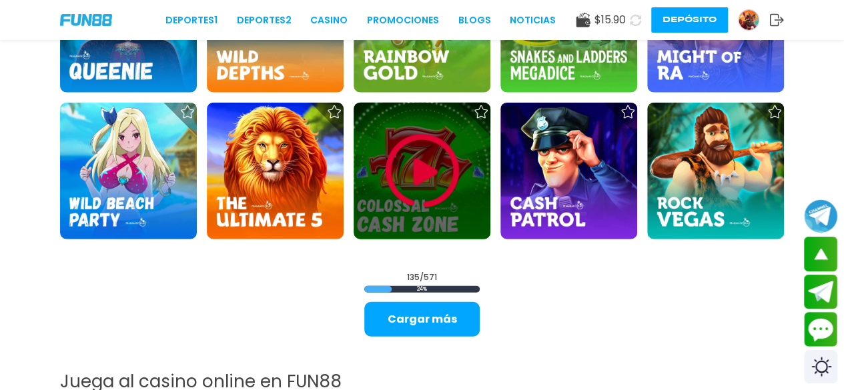
scroll to position [4131, 0]
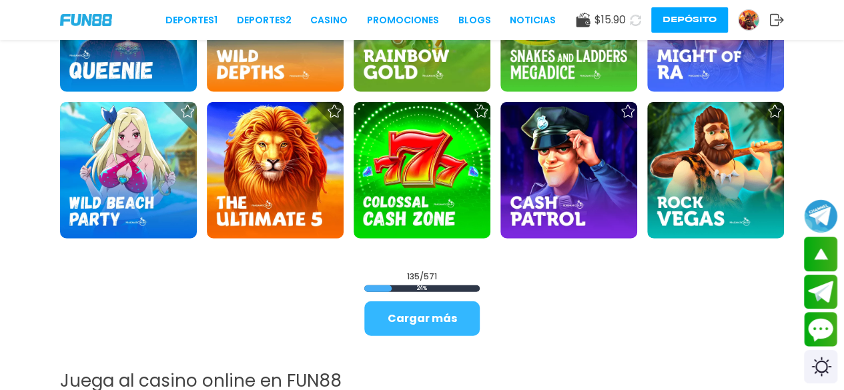
click at [417, 323] on button "Cargar más" at bounding box center [421, 318] width 115 height 35
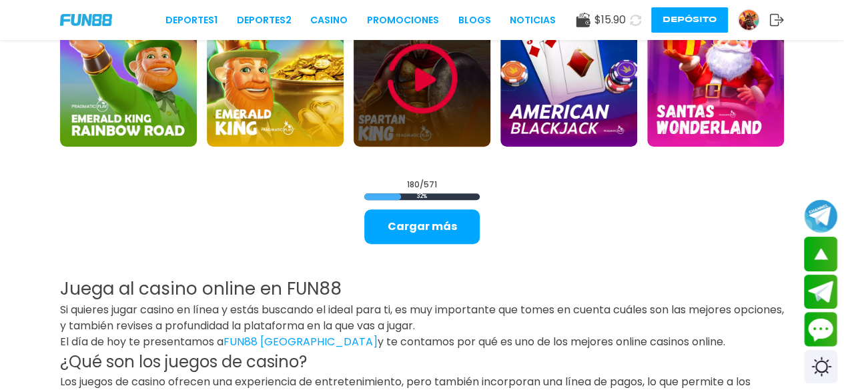
scroll to position [5545, 0]
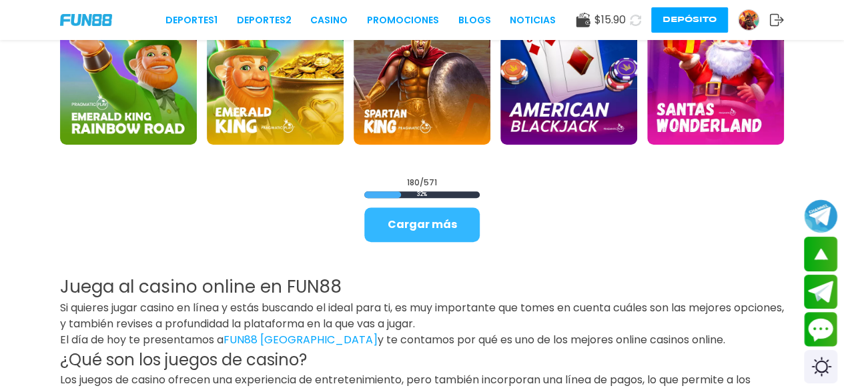
click at [421, 225] on button "Cargar más" at bounding box center [421, 224] width 115 height 35
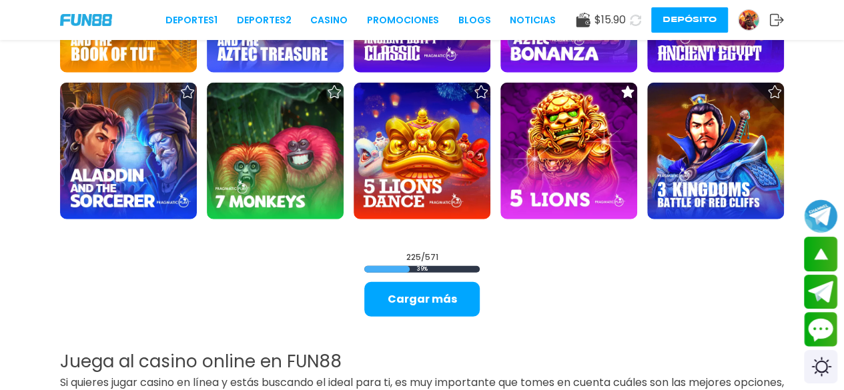
scroll to position [6792, 0]
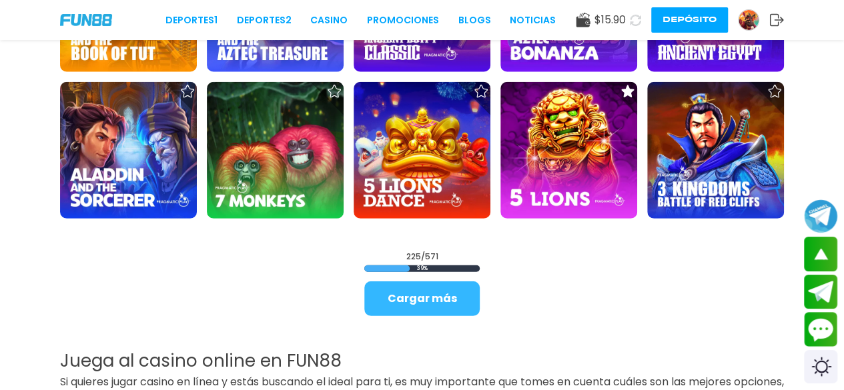
click at [415, 289] on button "Cargar más" at bounding box center [421, 298] width 115 height 35
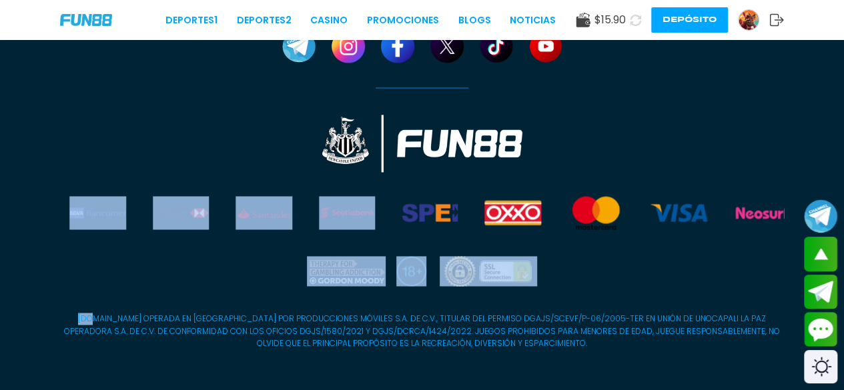
click at [415, 289] on div at bounding box center [422, 274] width 724 height 37
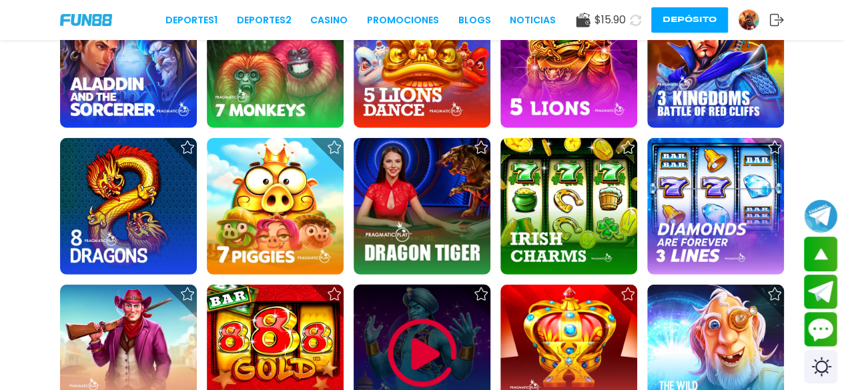
scroll to position [6889, 0]
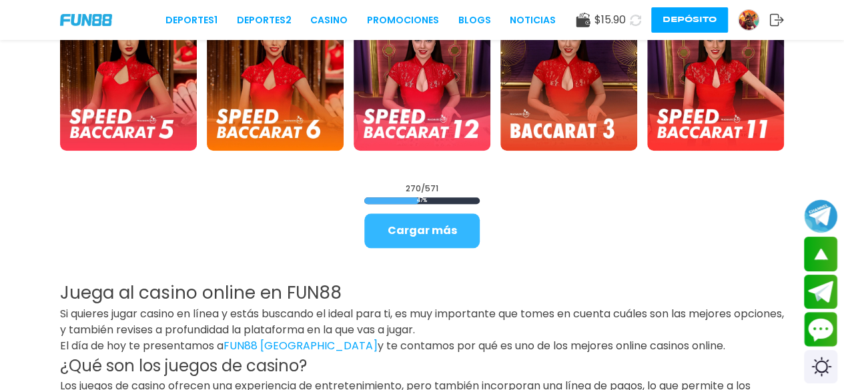
click at [429, 233] on button "Cargar más" at bounding box center [421, 230] width 115 height 35
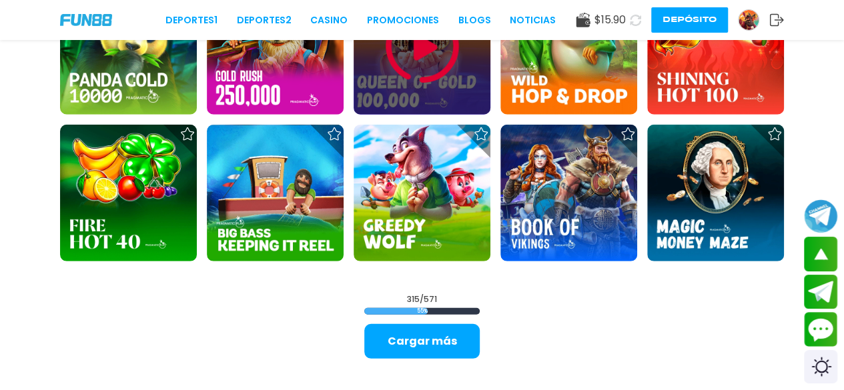
scroll to position [9390, 0]
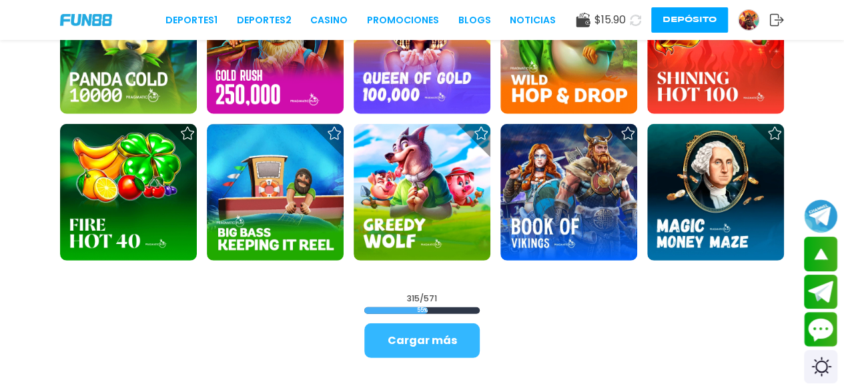
click at [423, 339] on button "Cargar más" at bounding box center [421, 340] width 115 height 35
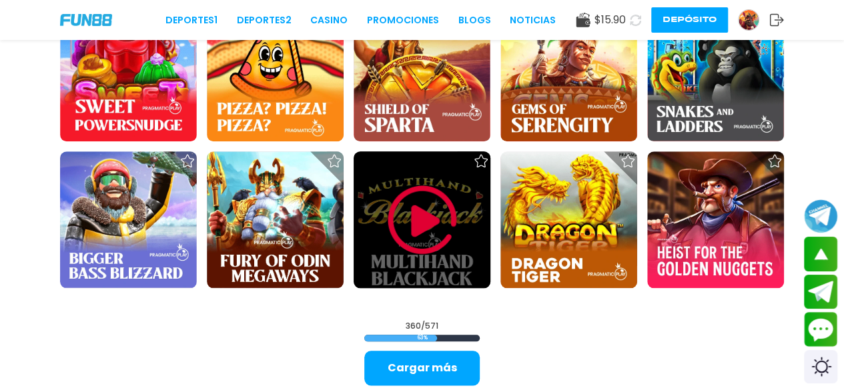
scroll to position [10686, 0]
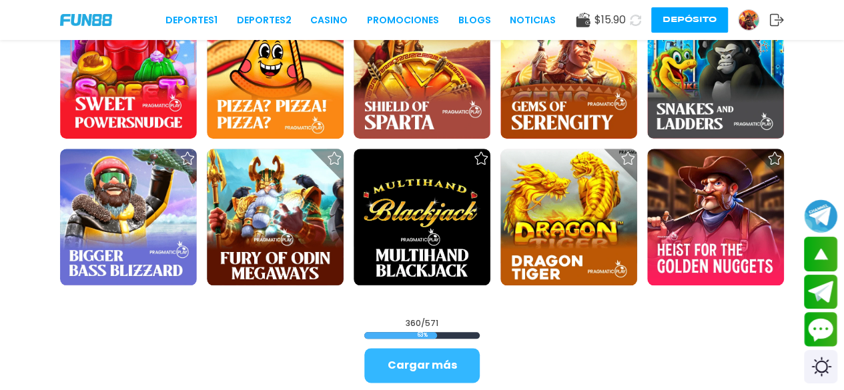
click at [427, 357] on button "Cargar más" at bounding box center [421, 365] width 115 height 35
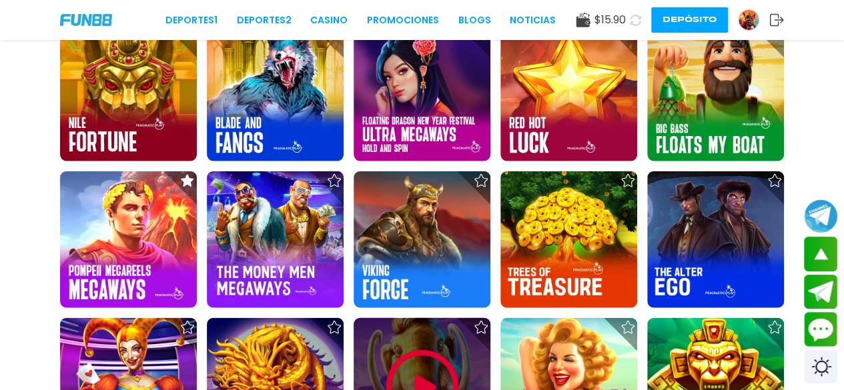
scroll to position [11545, 0]
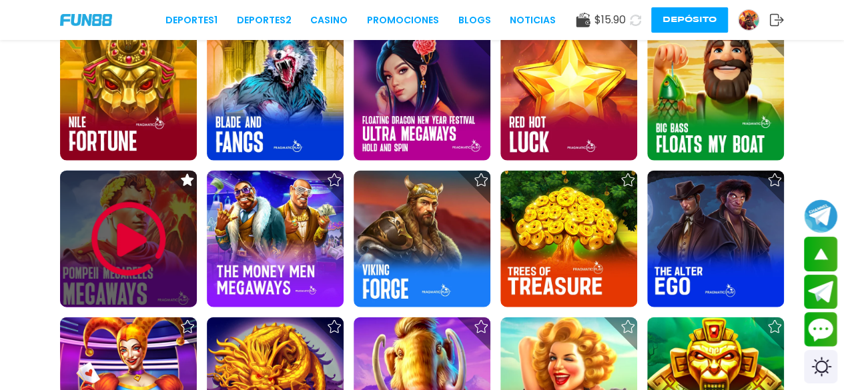
click at [166, 261] on img at bounding box center [129, 239] width 80 height 80
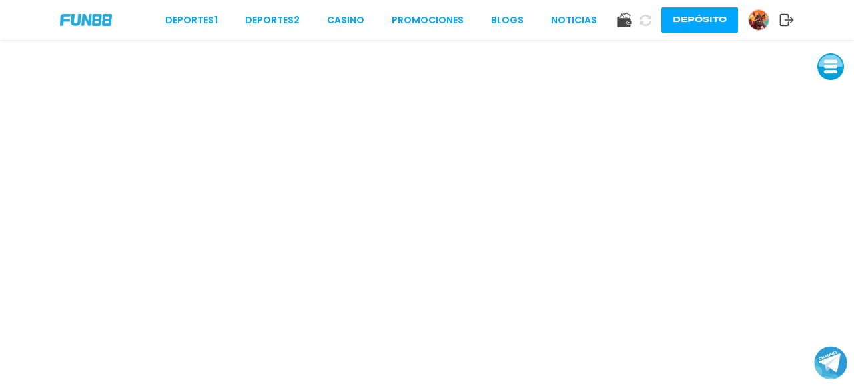
click at [690, 69] on button at bounding box center [830, 66] width 27 height 27
click at [690, 157] on button at bounding box center [830, 156] width 27 height 27
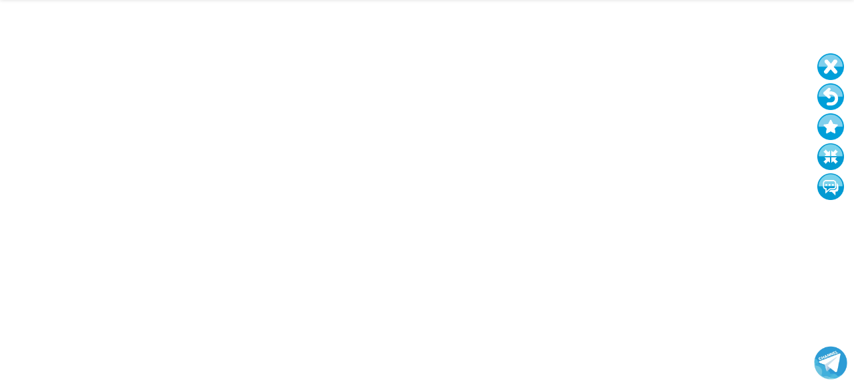
click at [690, 93] on button at bounding box center [830, 96] width 27 height 27
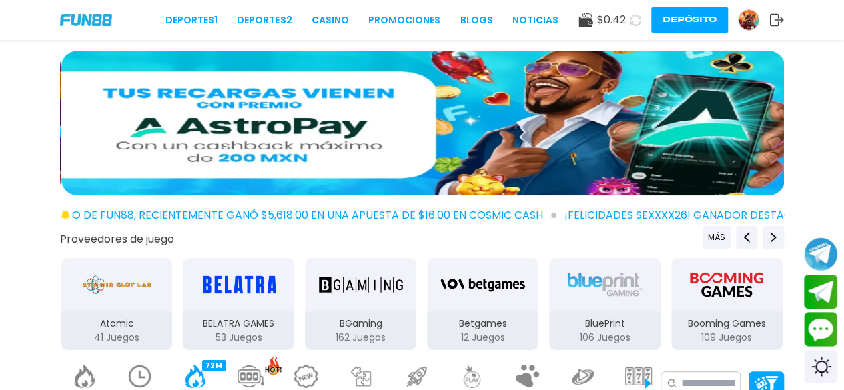
click at [690, 17] on icon at bounding box center [776, 19] width 15 height 13
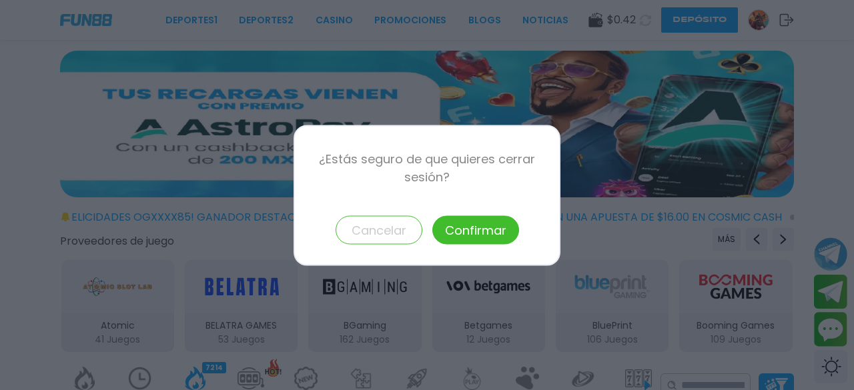
click at [481, 230] on button "Confirmar" at bounding box center [475, 229] width 87 height 29
